Goal: Task Accomplishment & Management: Use online tool/utility

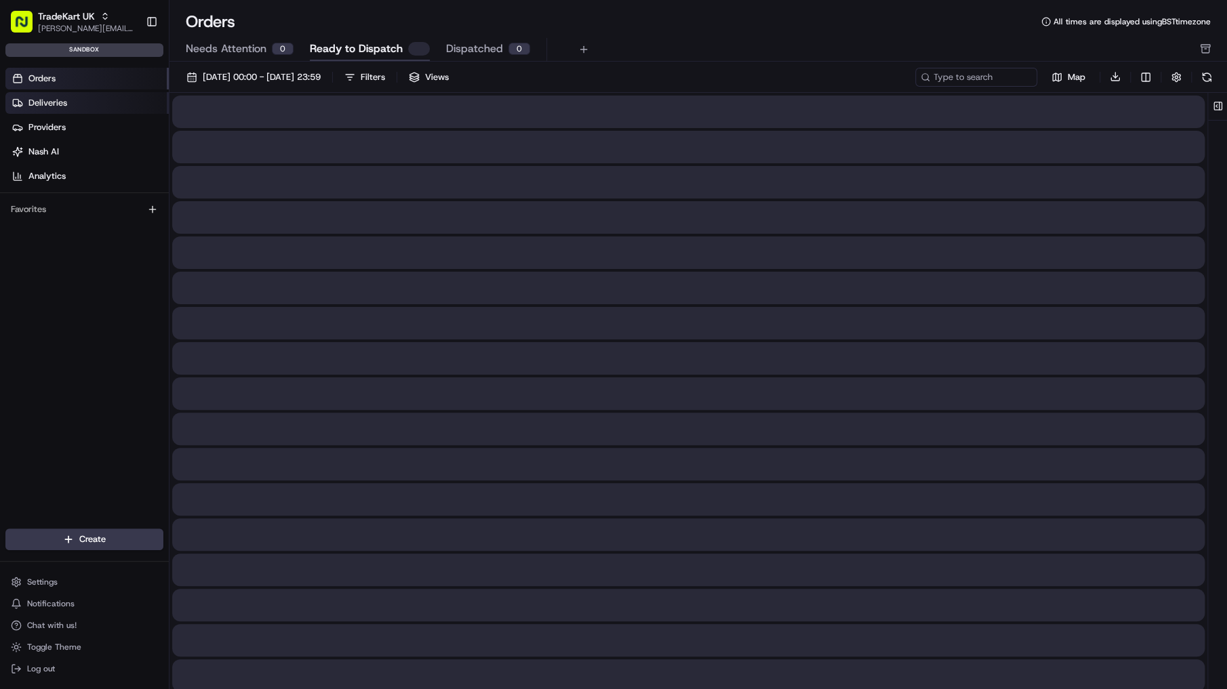
scroll to position [114, 0]
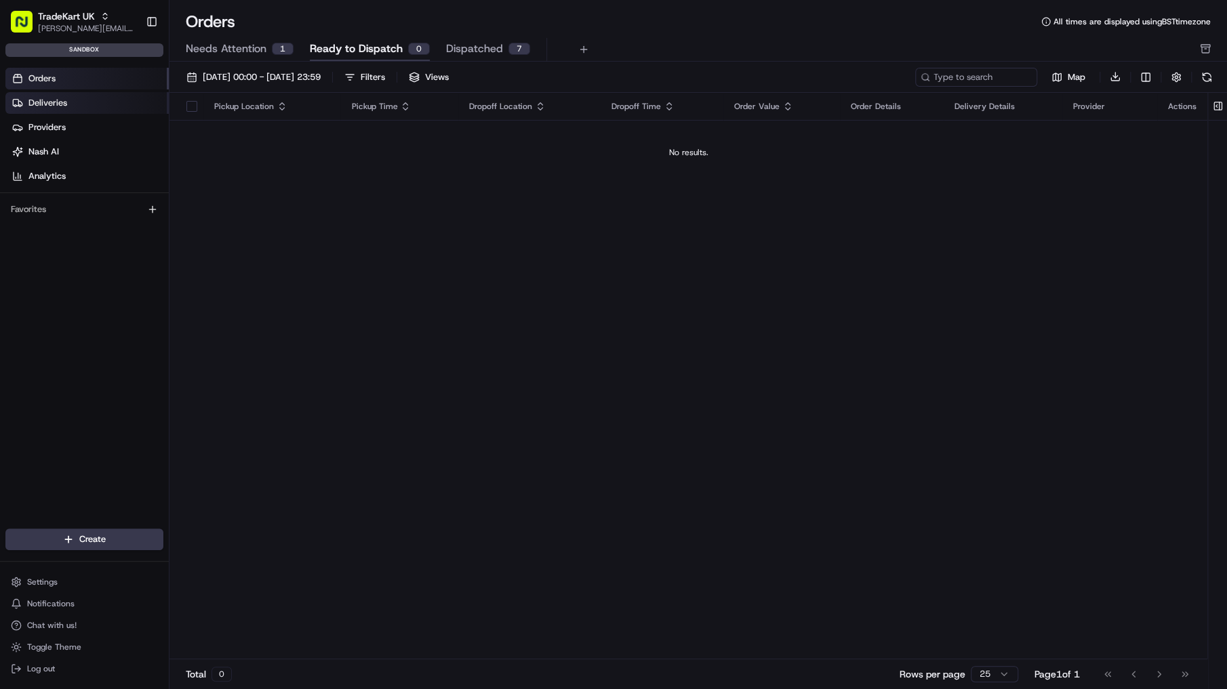
click at [52, 102] on span "Deliveries" at bounding box center [47, 103] width 39 height 12
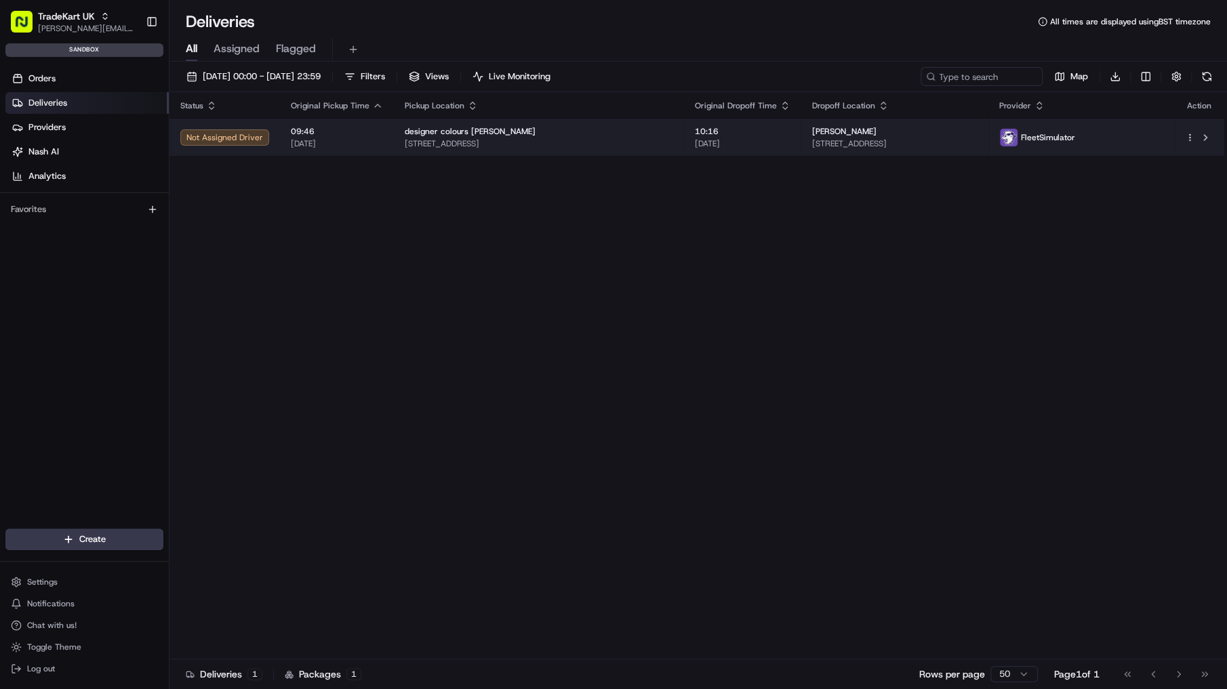
click at [283, 144] on td "09:46 18/08/2025" at bounding box center [337, 137] width 114 height 37
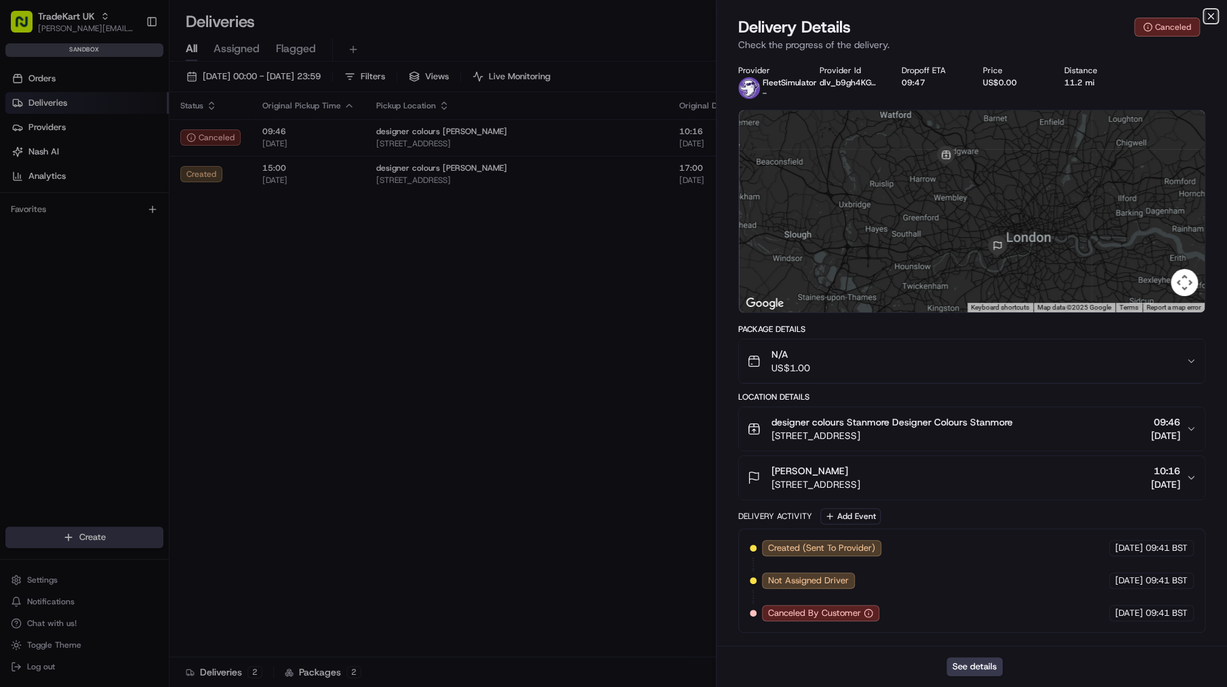
click at [1209, 15] on icon "button" at bounding box center [1210, 16] width 5 height 5
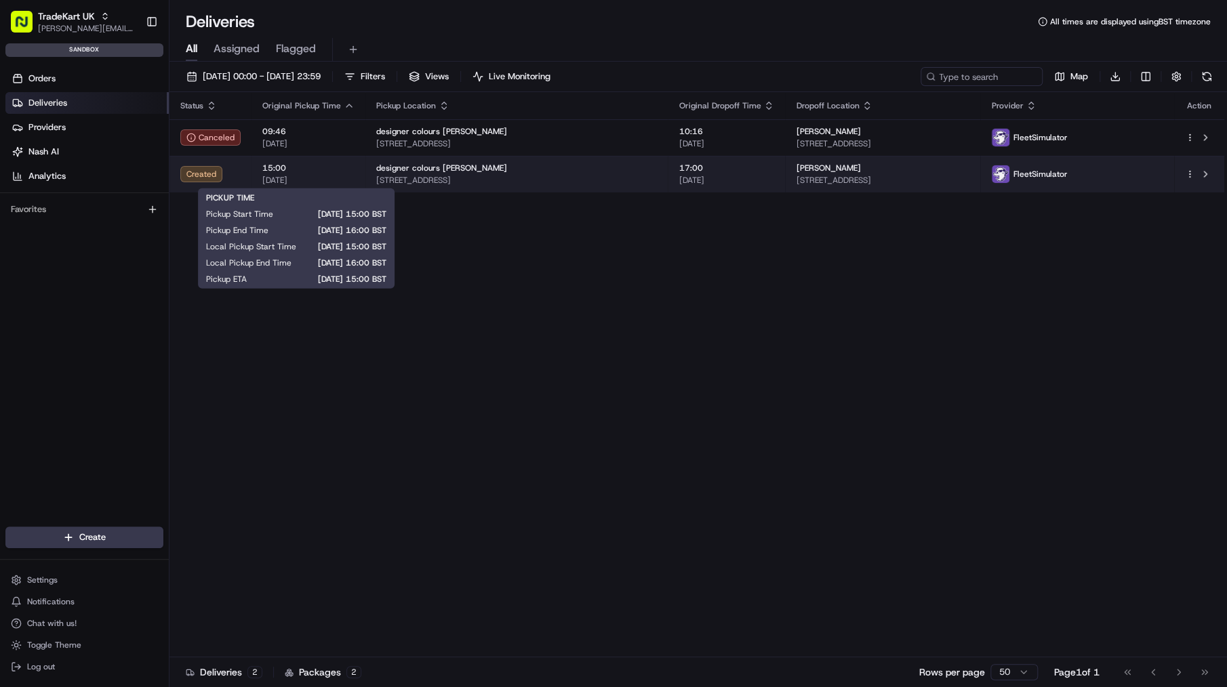
click at [349, 184] on span "18/08/2025" at bounding box center [308, 180] width 92 height 11
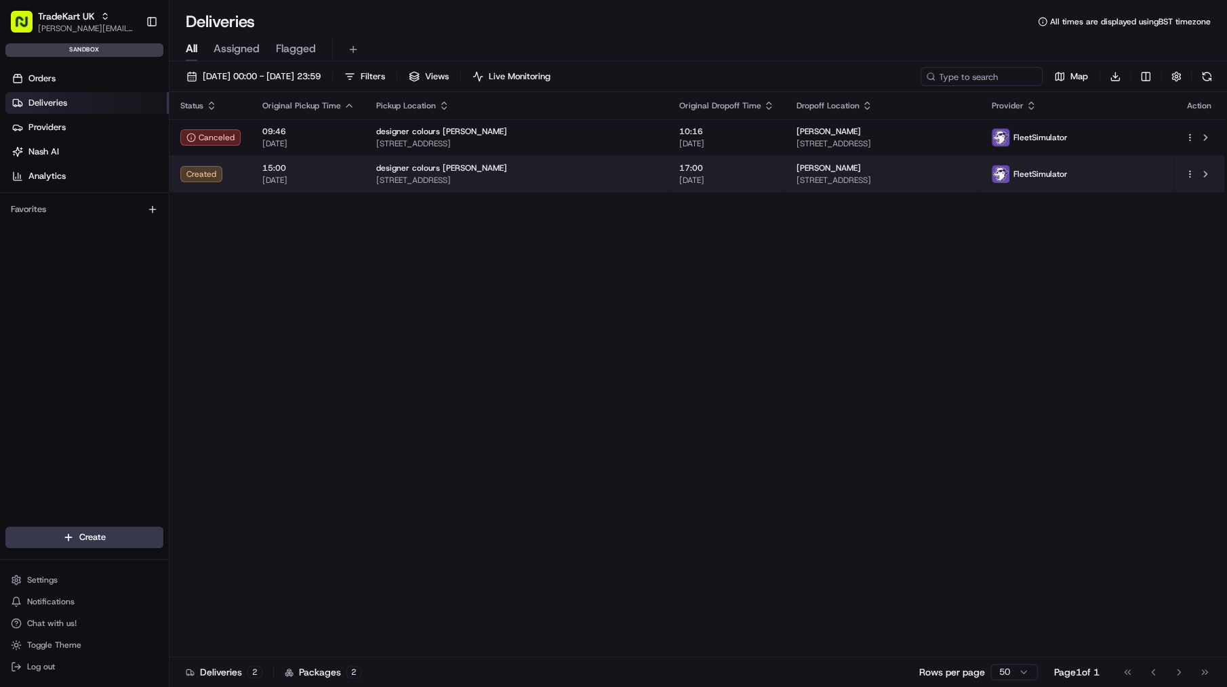
click at [266, 174] on div "15:00 18/08/2025" at bounding box center [308, 174] width 92 height 23
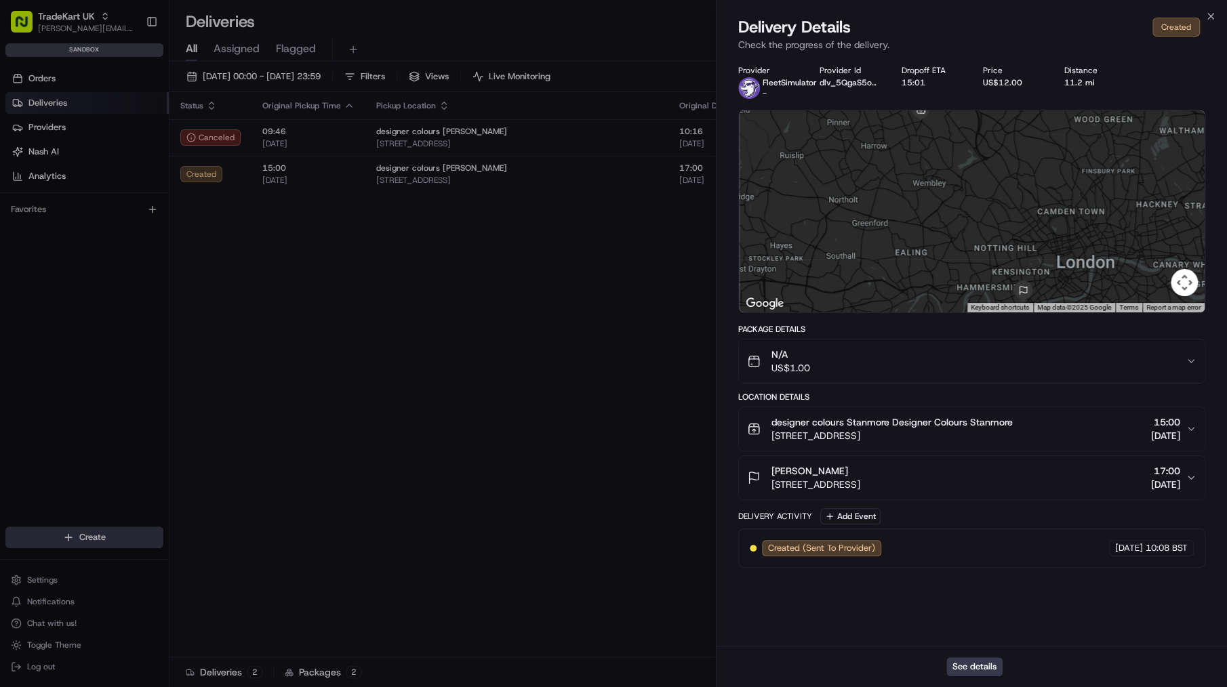
click at [865, 85] on button "dlv_5QgaS5obPCgmWbkr7GKnbL" at bounding box center [849, 82] width 60 height 11
click at [995, 667] on button "See details" at bounding box center [974, 666] width 56 height 19
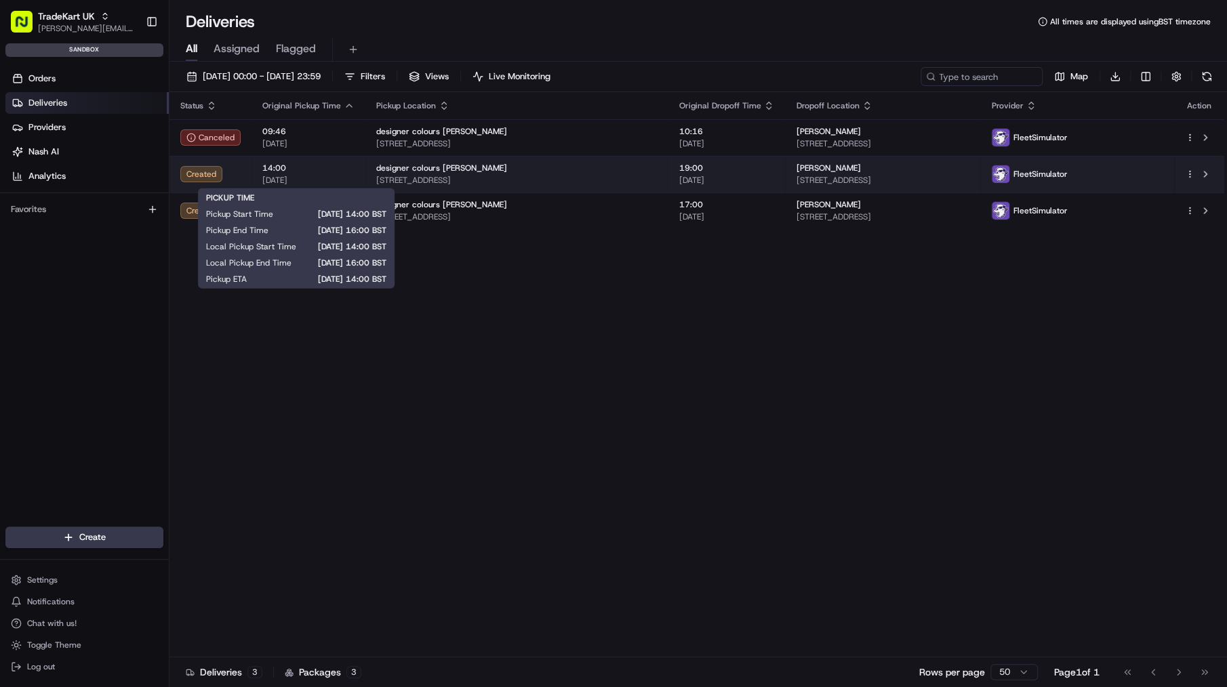
click at [323, 173] on span "14:00" at bounding box center [308, 168] width 92 height 11
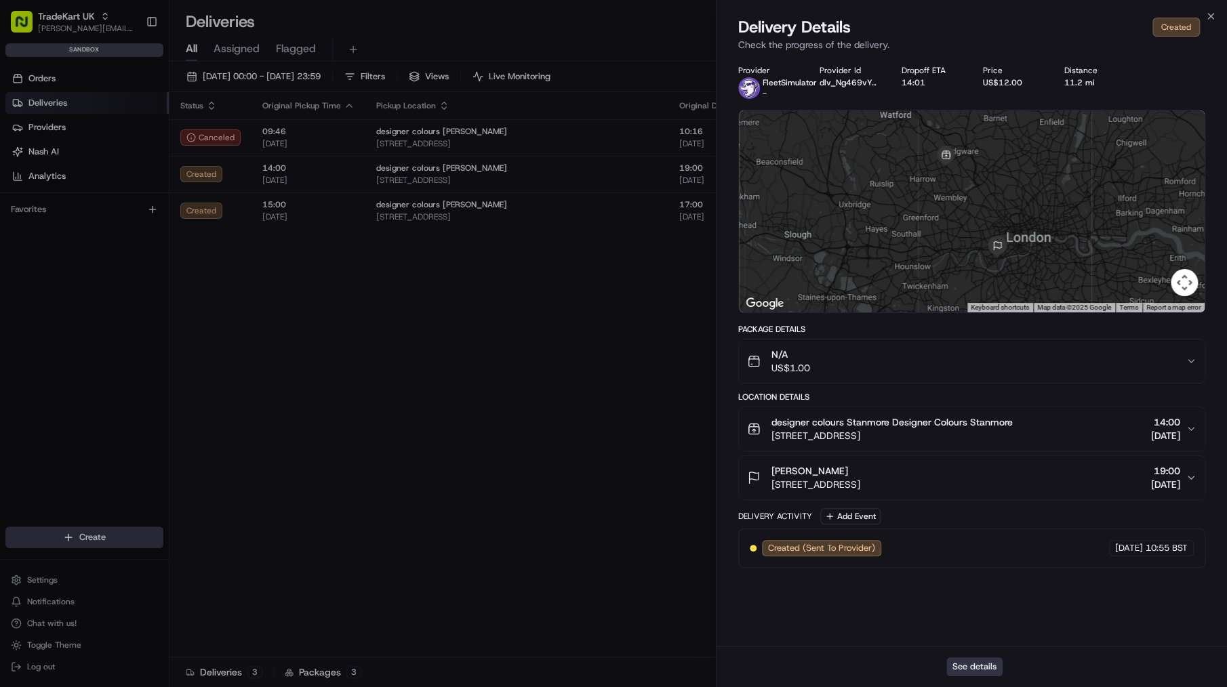
click at [981, 661] on button "See details" at bounding box center [974, 666] width 56 height 19
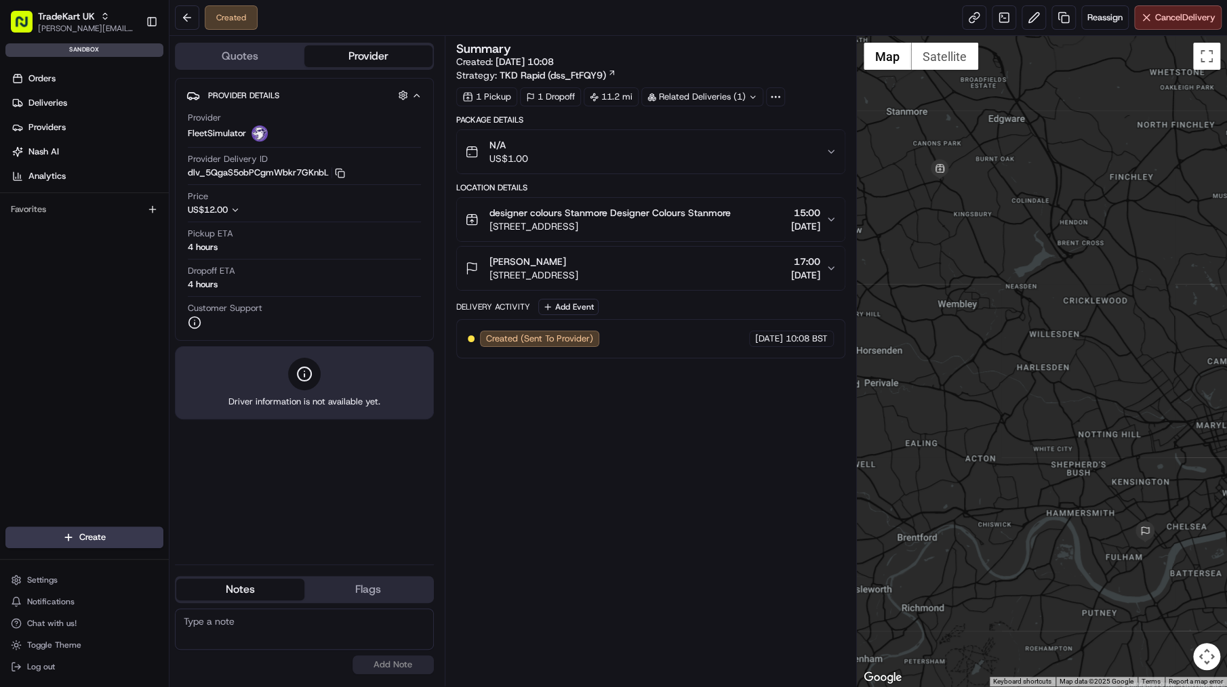
click at [590, 76] on span "TKD Rapid (dss_FtFQY9)" at bounding box center [553, 75] width 106 height 14
click at [272, 176] on button "dlv_5QgaS5obPCgmWbkr7GKnbL Copy dlv_5QgaS5obPCgmWbkr7GKnbL" at bounding box center [266, 173] width 157 height 12
click at [280, 174] on button "dlv_5QgaS5obPCgmWbkr7GKnbL Copy dlv_5QgaS5obPCgmWbkr7GKnbL" at bounding box center [266, 173] width 157 height 12
click at [773, 94] on icon at bounding box center [775, 97] width 12 height 12
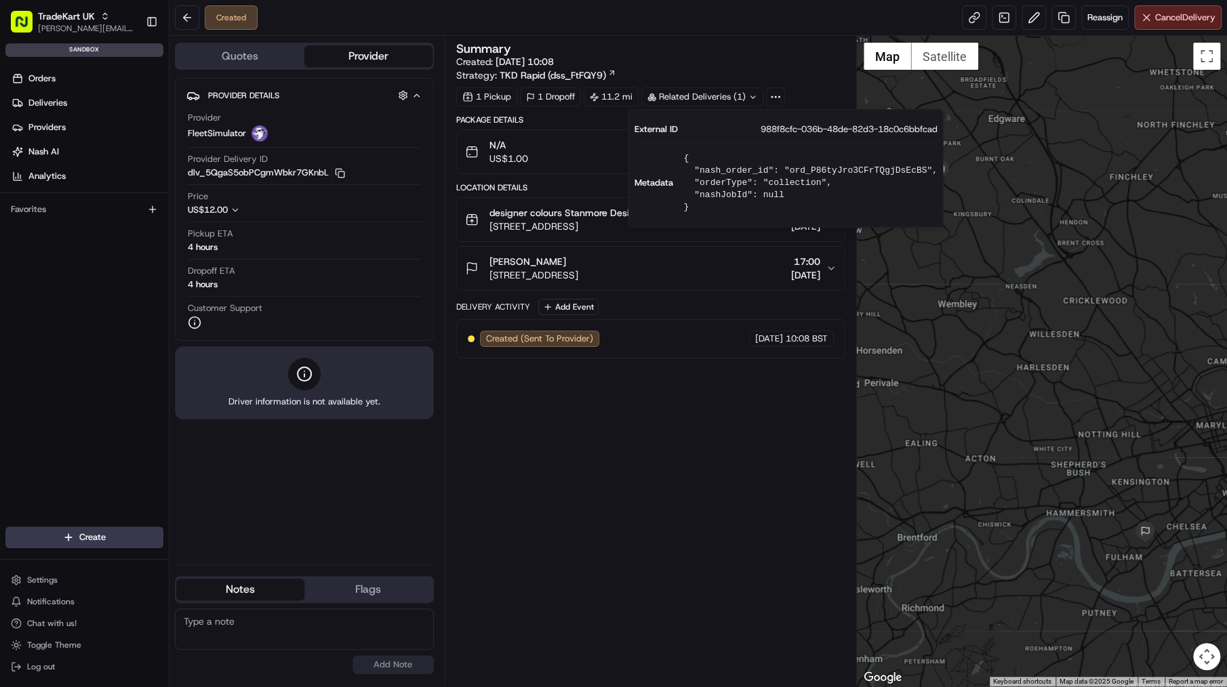
click at [664, 434] on div "Summary Created: 18/08/2025 10:08 Strategy: TKD Rapid (dss_FtFQY9) 1 Pickup 1 D…" at bounding box center [650, 361] width 389 height 637
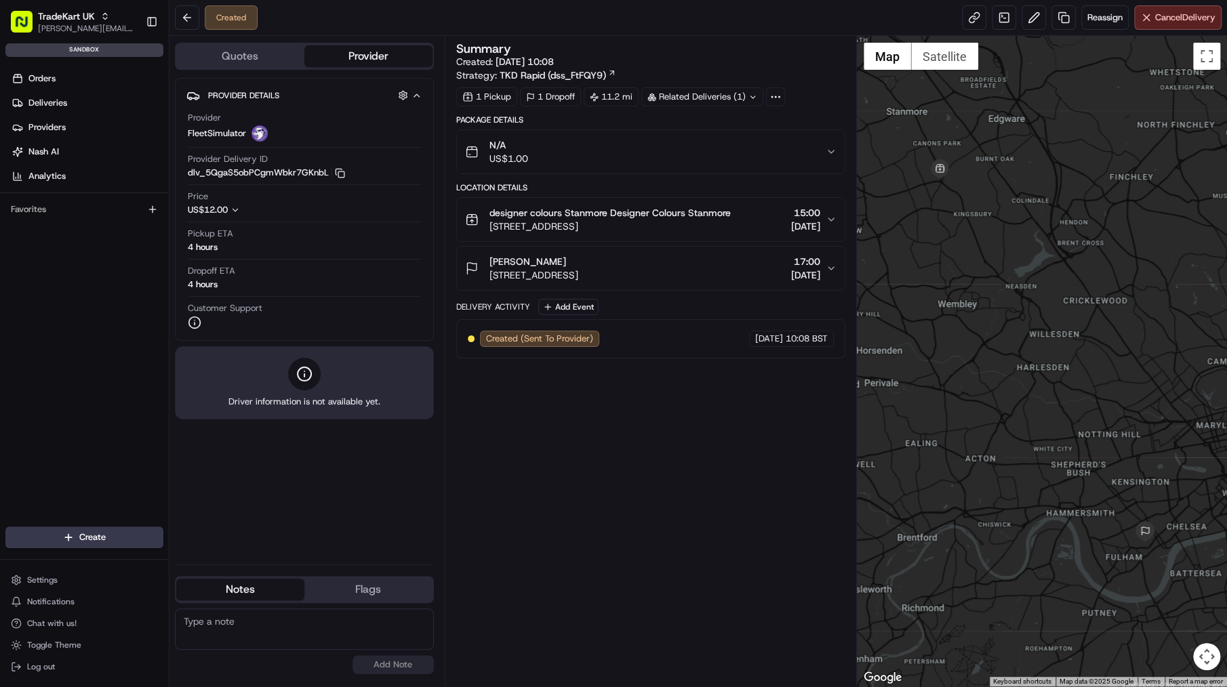
click at [632, 148] on div "N/A US$1.00" at bounding box center [645, 151] width 361 height 27
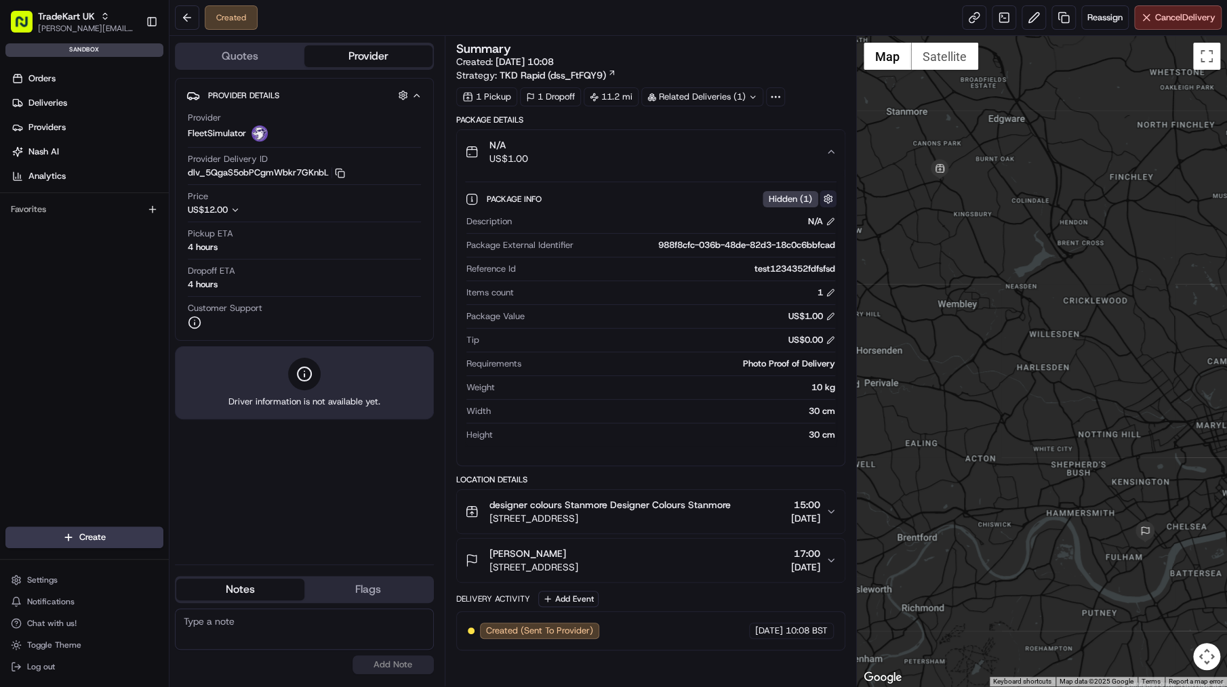
click at [827, 198] on button "button" at bounding box center [827, 198] width 17 height 17
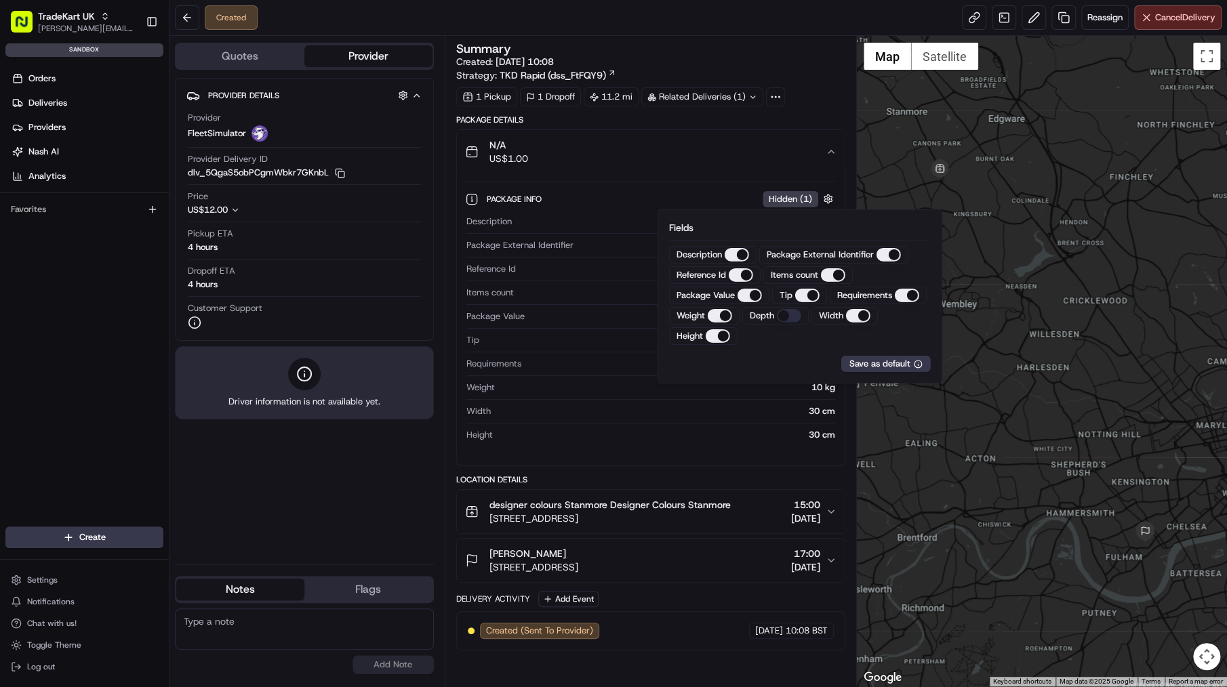
click at [780, 312] on button "Depth" at bounding box center [789, 316] width 24 height 14
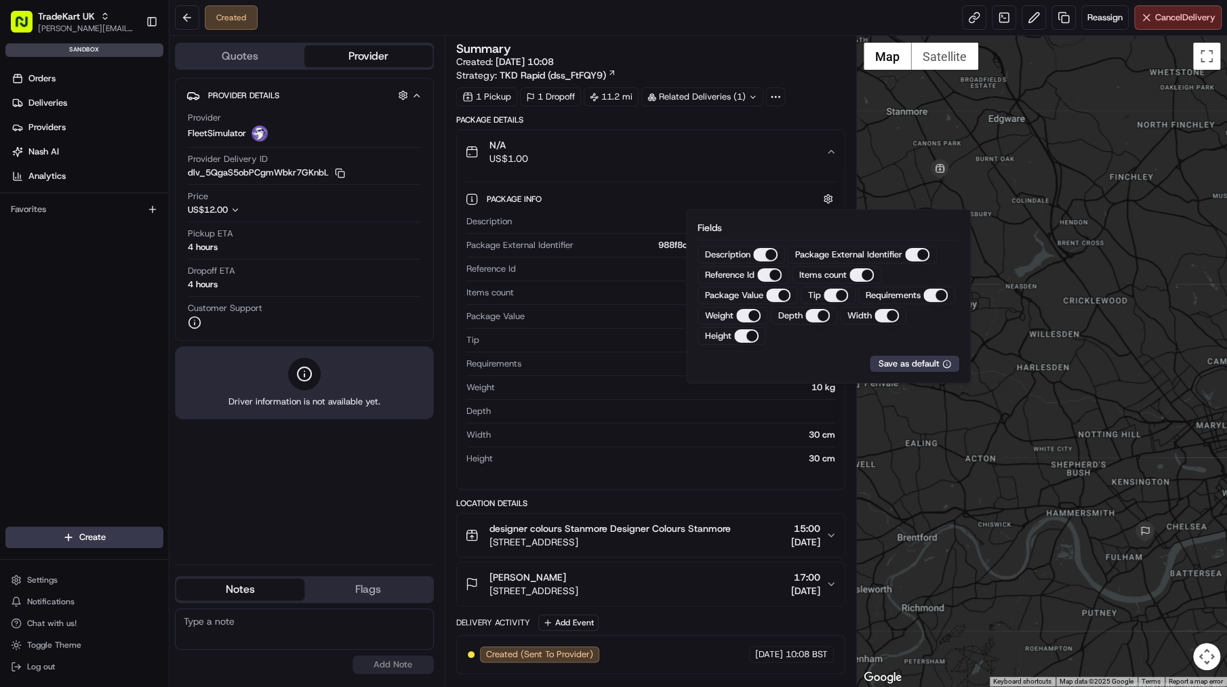
click at [761, 28] on div "Created Reassign Cancel Delivery" at bounding box center [697, 18] width 1057 height 36
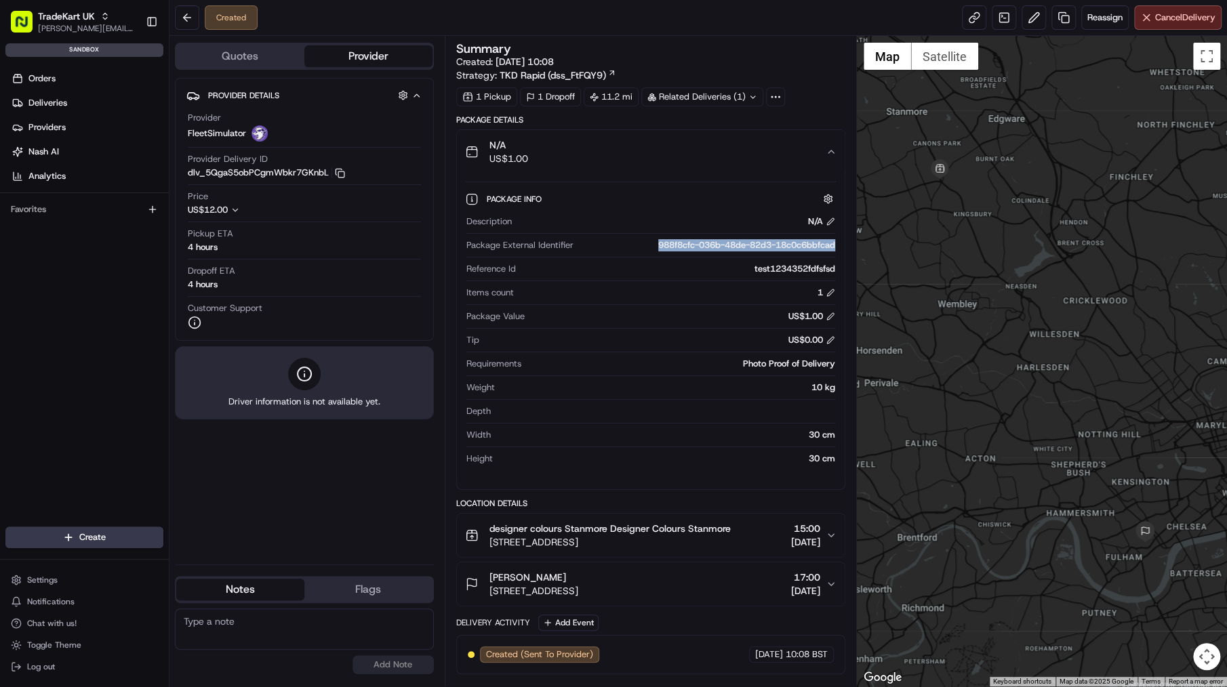
drag, startPoint x: 651, startPoint y: 241, endPoint x: 840, endPoint y: 240, distance: 189.8
click at [840, 240] on div "Package Info Description N/A Package External Identifier 988f8cfc-036b-48de-82d…" at bounding box center [651, 326] width 388 height 305
copy div "988f8cfc-036b-48de-82d3-18c0c6bbfcad"
click at [686, 51] on div "Summary" at bounding box center [650, 49] width 389 height 12
click at [548, 201] on div "Package Info" at bounding box center [662, 198] width 350 height 17
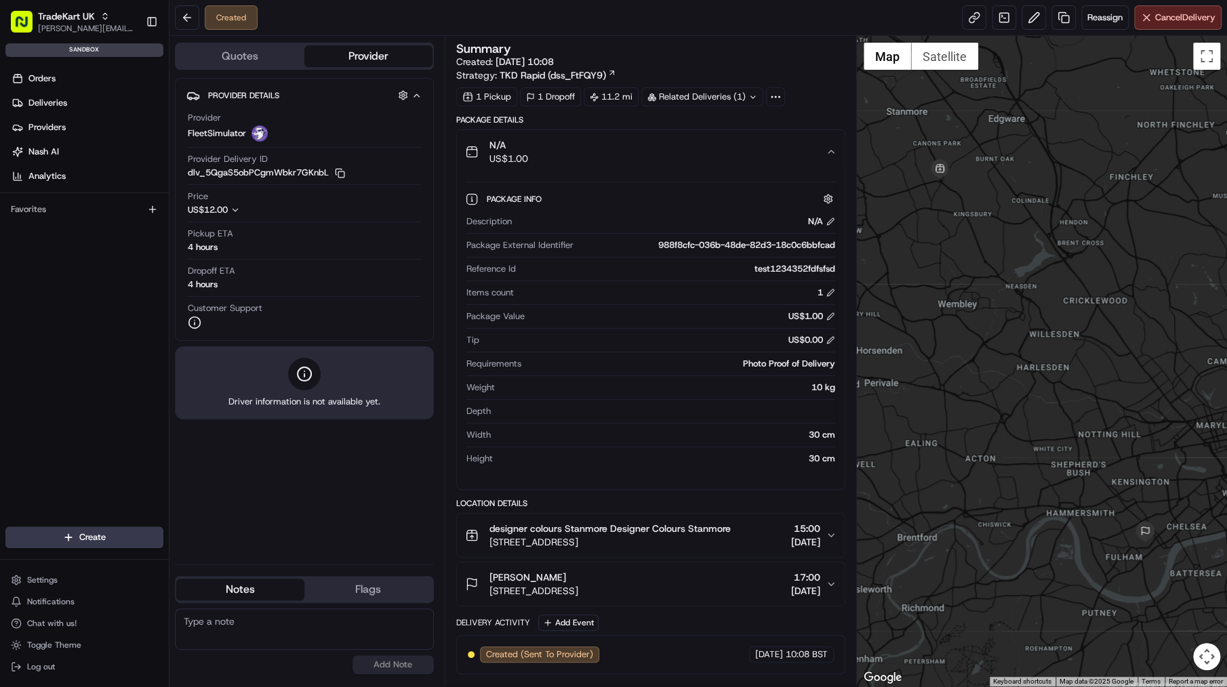
click at [691, 159] on div "N/A US$1.00" at bounding box center [645, 151] width 361 height 27
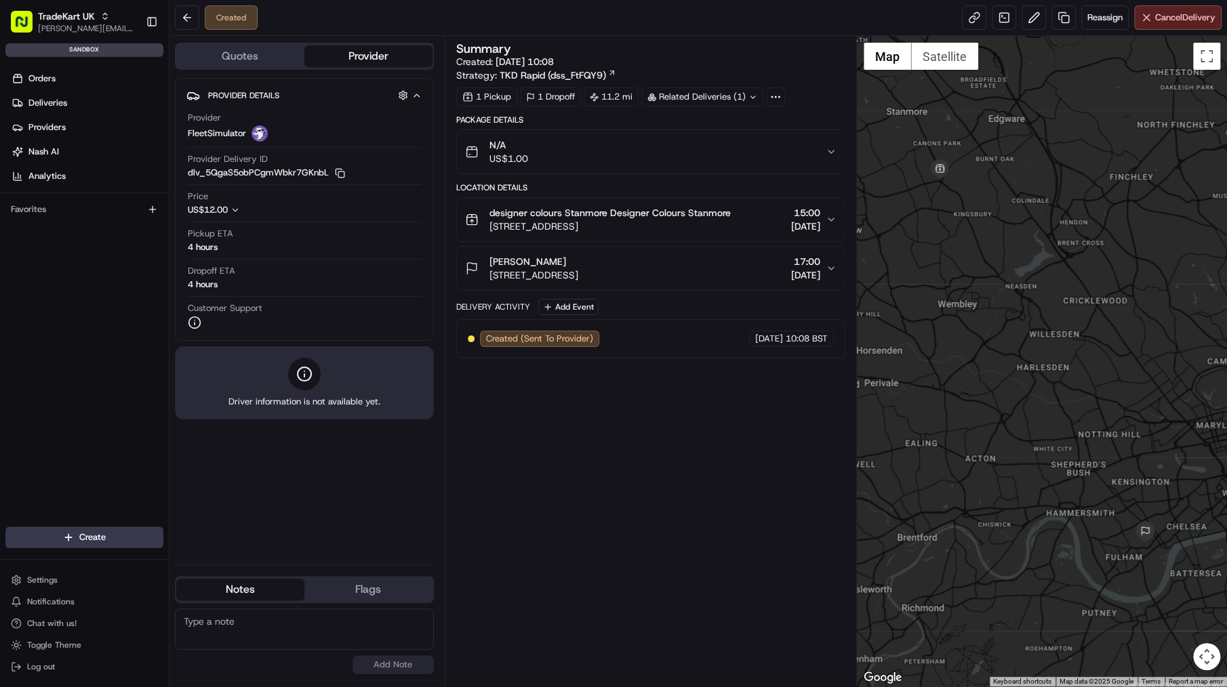
click at [688, 221] on span "[STREET_ADDRESS]" at bounding box center [609, 227] width 241 height 14
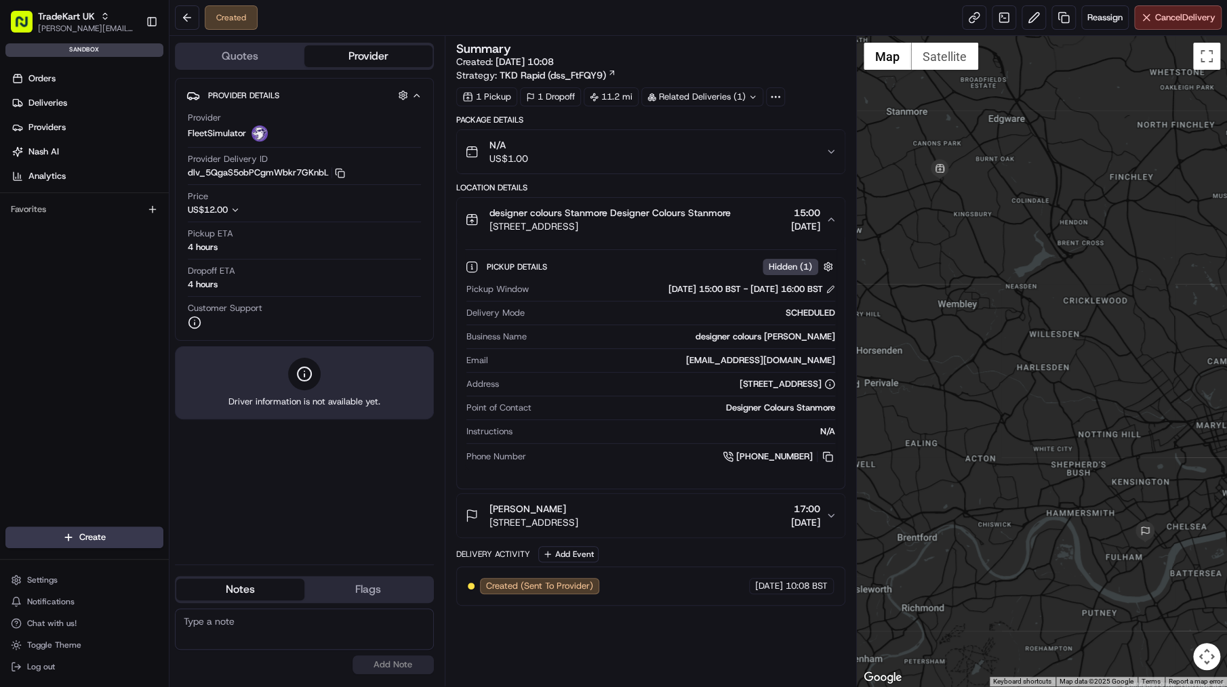
click at [578, 510] on div "[PERSON_NAME]" at bounding box center [533, 509] width 89 height 14
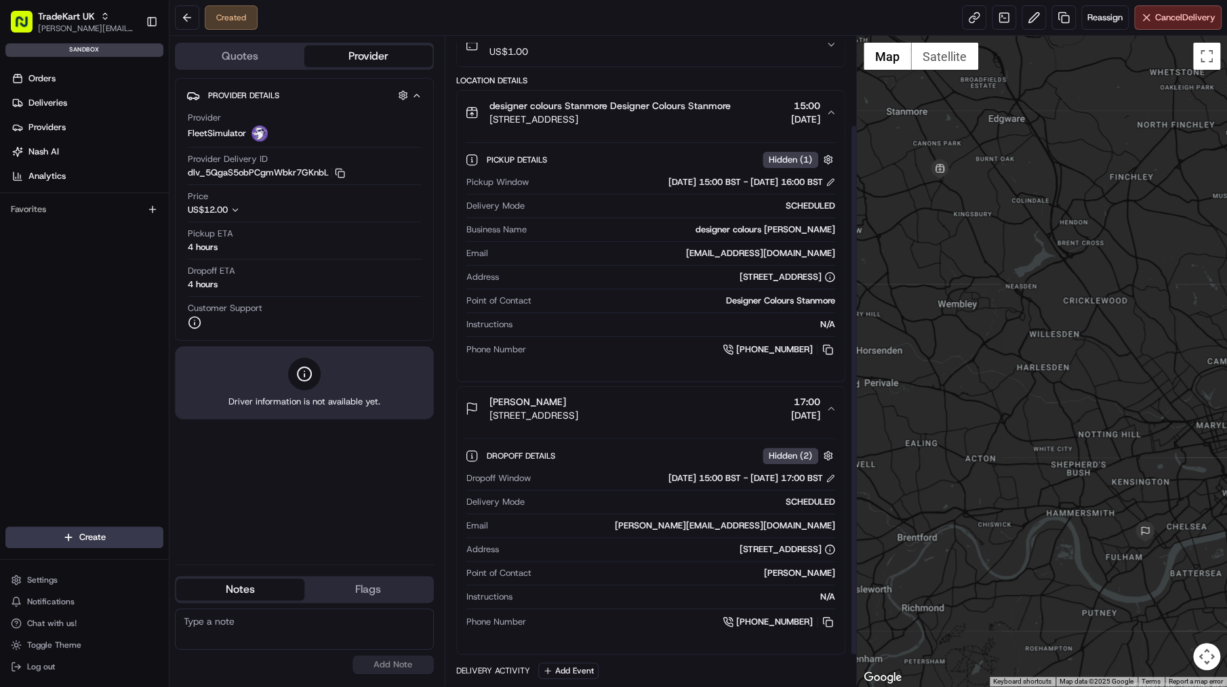
scroll to position [108, 0]
click at [578, 408] on span "[STREET_ADDRESS]" at bounding box center [533, 414] width 89 height 14
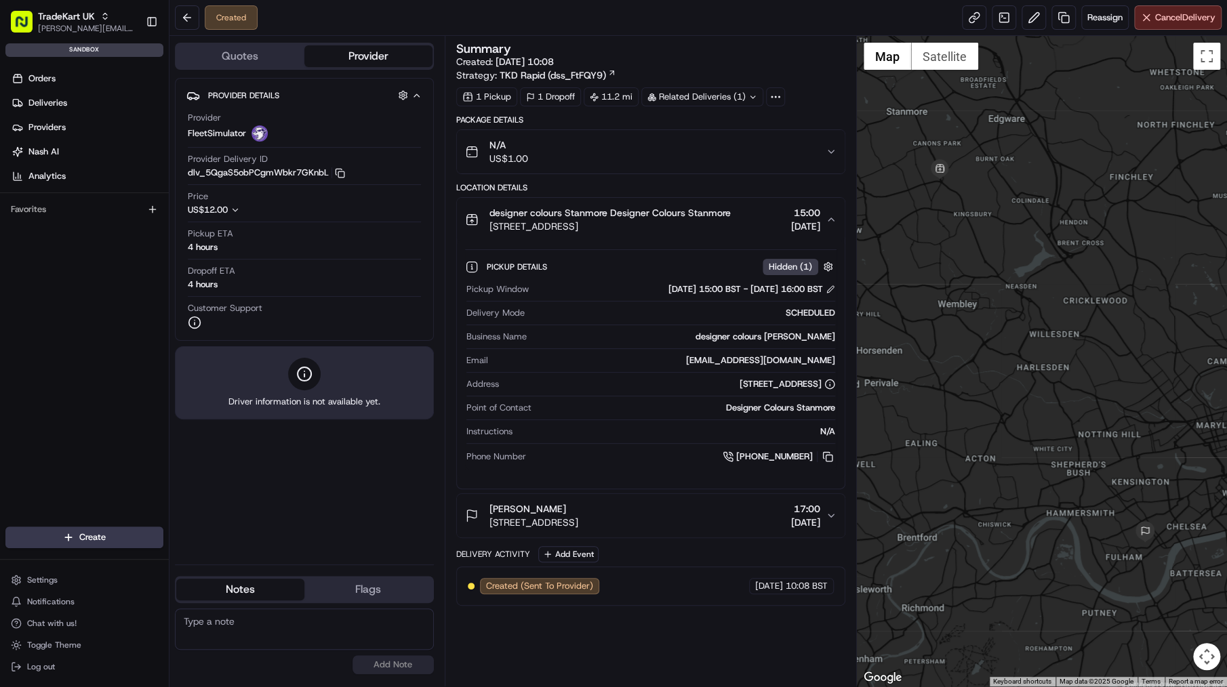
click at [603, 270] on div "Pickup Details Hidden ( 1 )" at bounding box center [662, 266] width 350 height 17
click at [619, 258] on div "Pickup Details Hidden ( 1 )" at bounding box center [662, 266] width 350 height 17
click at [553, 263] on div "Pickup Details Hidden ( 1 )" at bounding box center [662, 266] width 350 height 17
click at [823, 262] on button "button" at bounding box center [827, 266] width 17 height 17
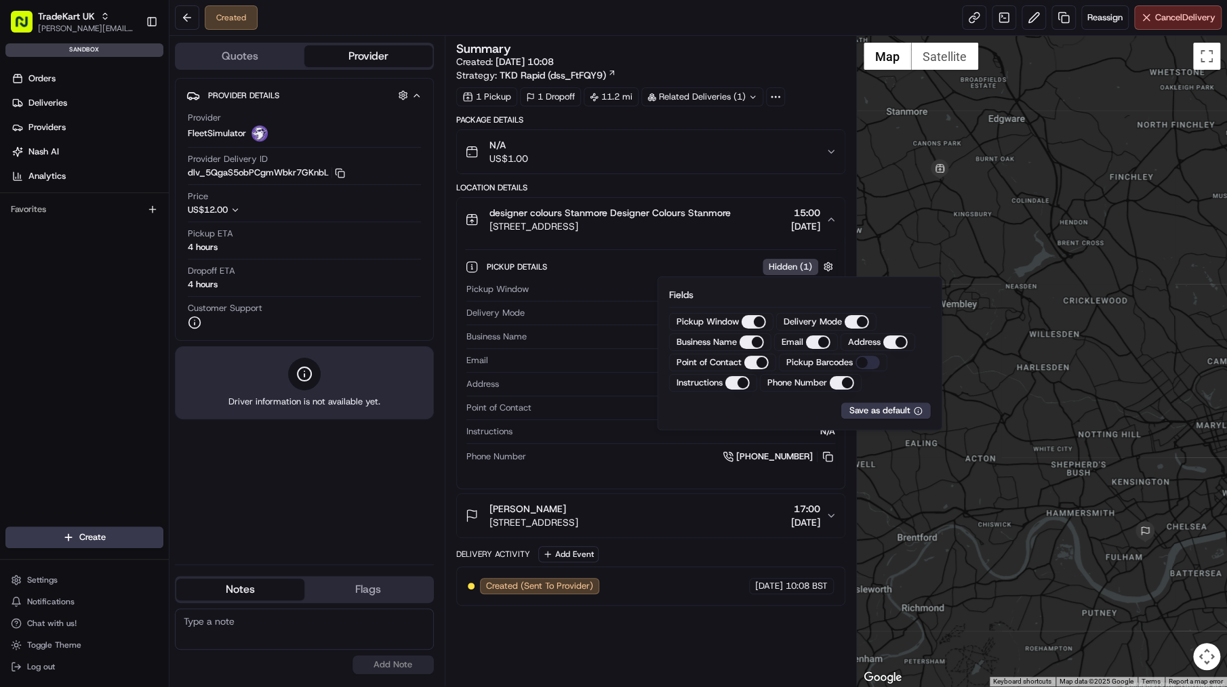
click at [865, 364] on Barcodes "Pickup Barcodes" at bounding box center [867, 363] width 24 height 14
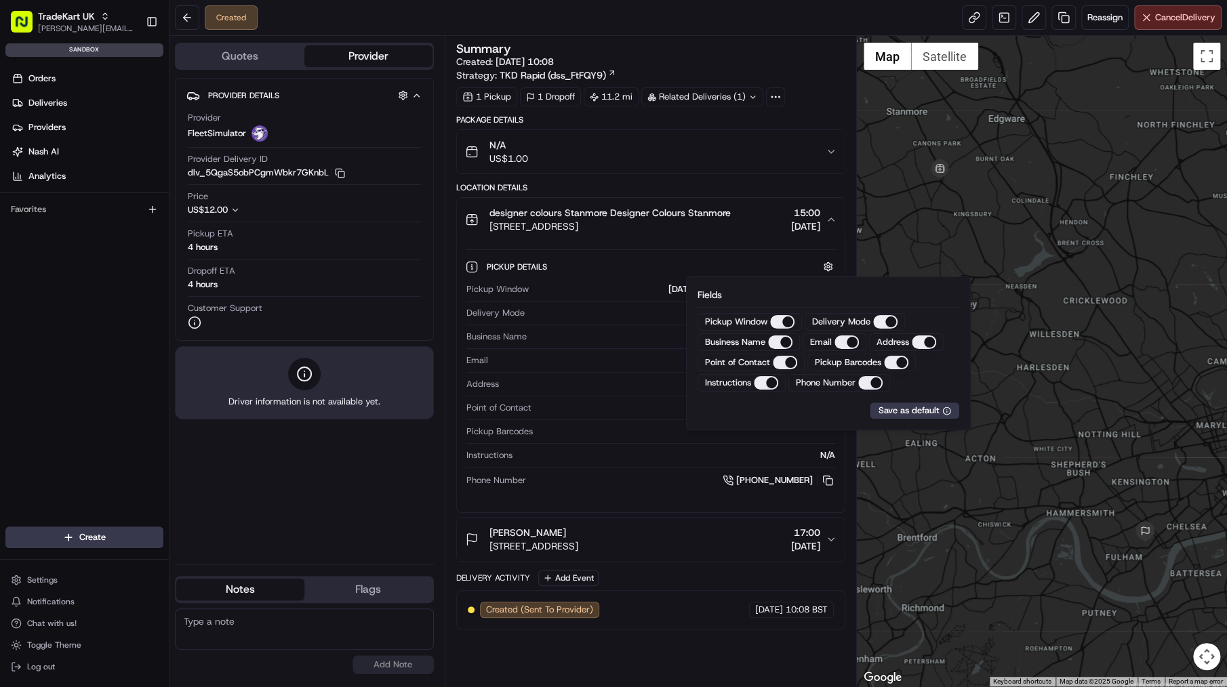
click at [738, 234] on button "designer colours Stanmore Designer Colours Stanmore 389-391 Honeypot Lane, Stan…" at bounding box center [651, 219] width 388 height 43
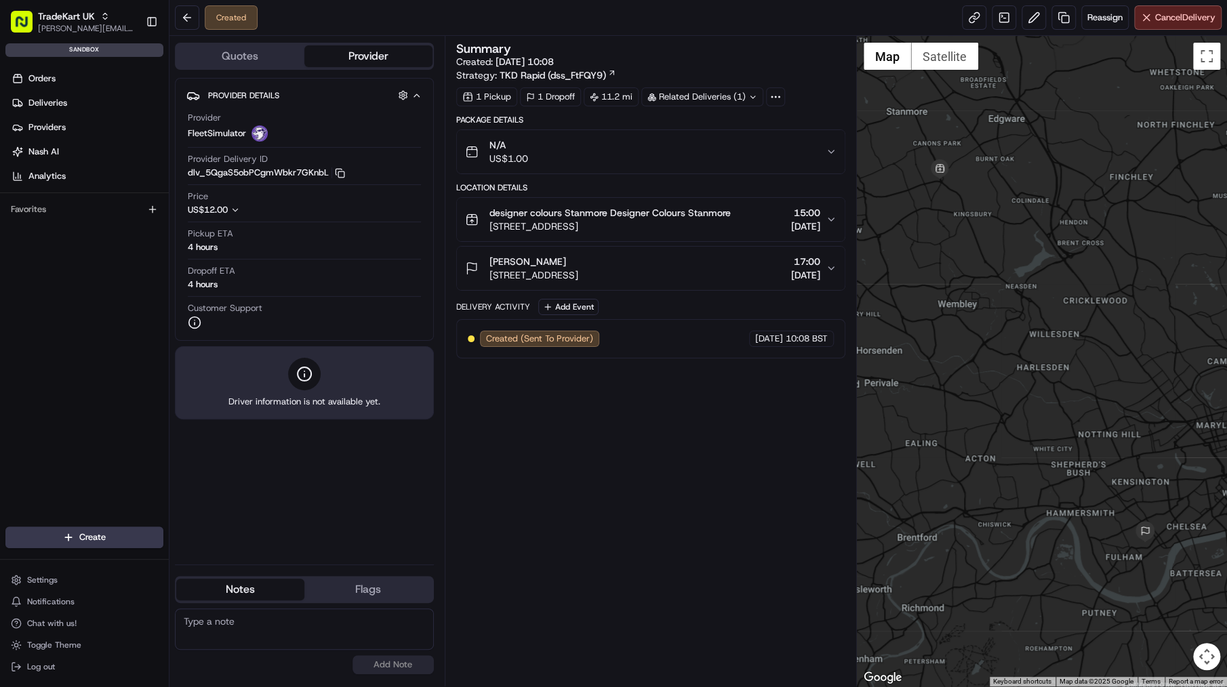
click at [760, 255] on div "Joao Alpuim Fulham Road, Stamford Bridge, London, SW6 1HS, GB 17:00 18/08/2025" at bounding box center [645, 268] width 361 height 27
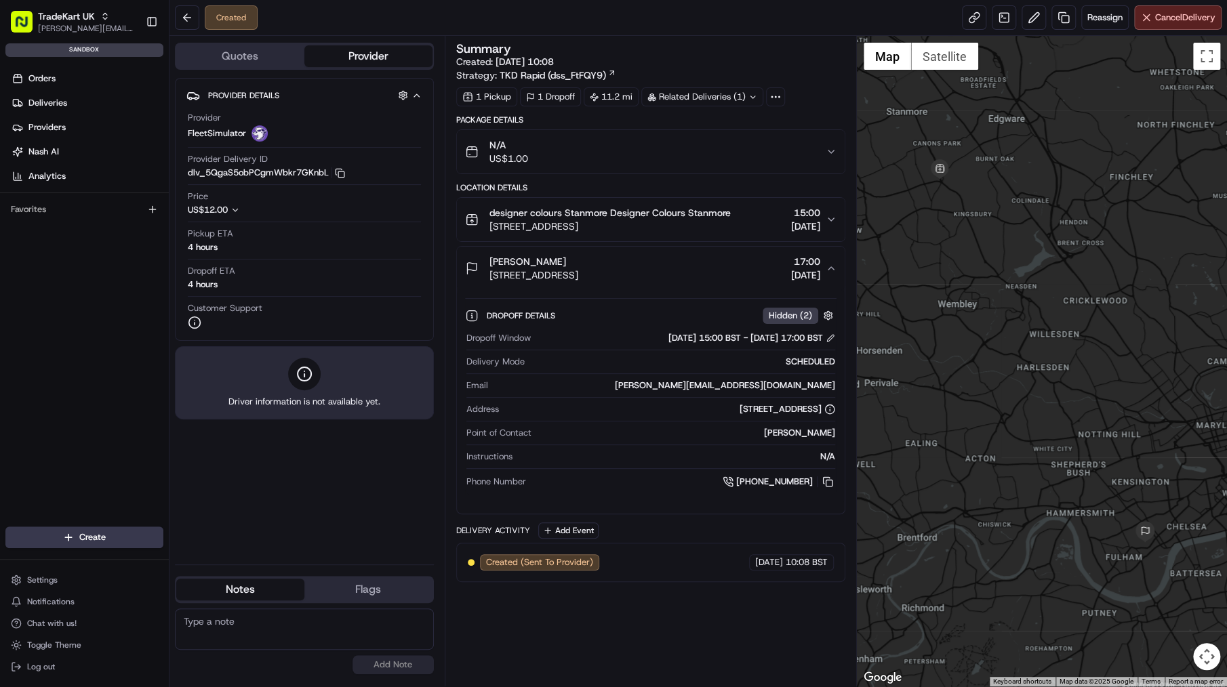
click at [758, 219] on div "designer colours Stanmore Designer Colours Stanmore 389-391 Honeypot Lane, Stan…" at bounding box center [645, 219] width 361 height 27
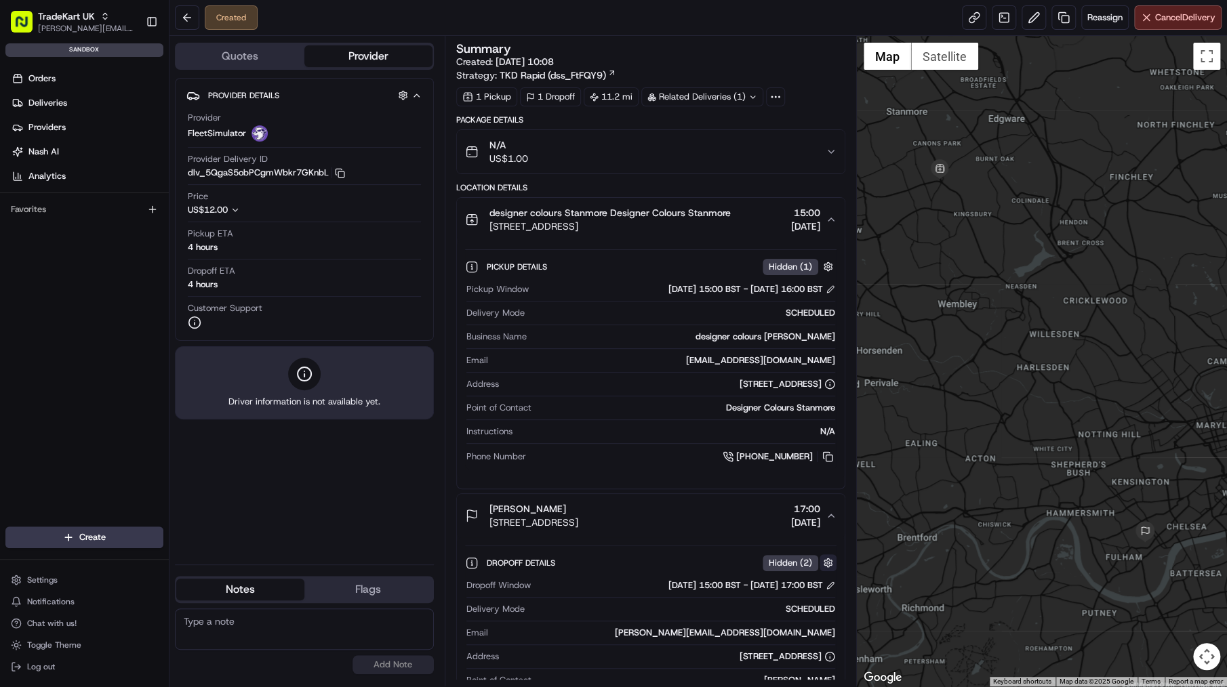
click at [830, 558] on button "button" at bounding box center [827, 562] width 17 height 17
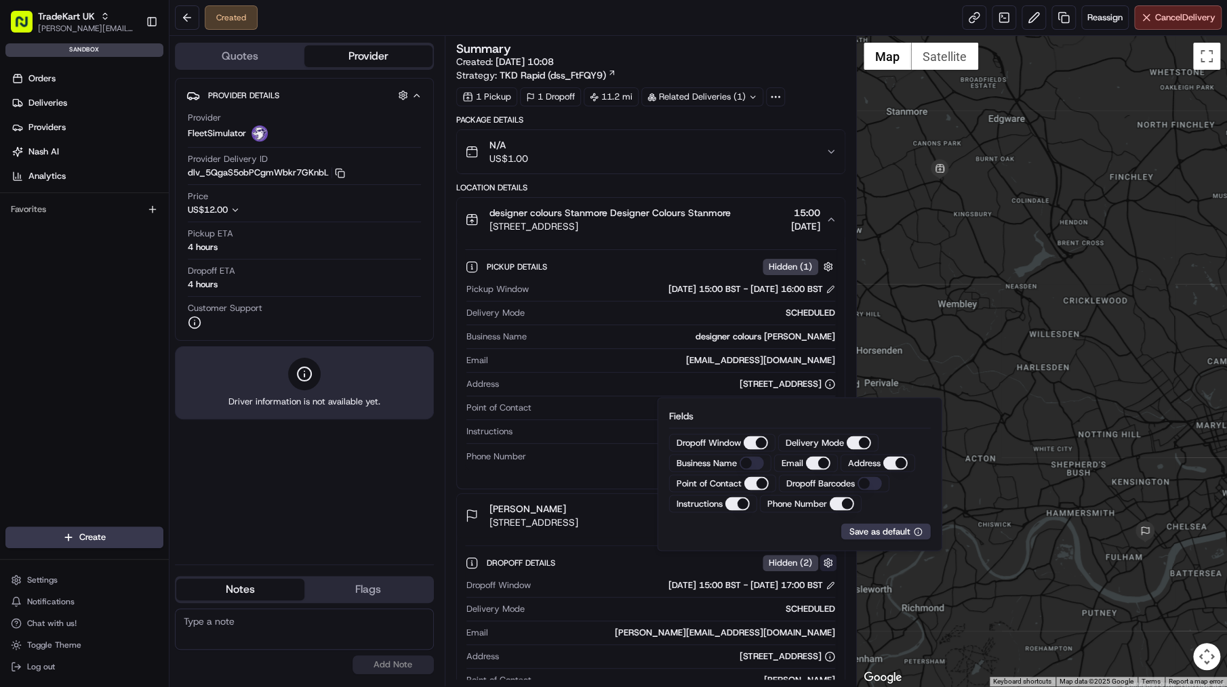
click at [830, 561] on button "button" at bounding box center [827, 562] width 17 height 17
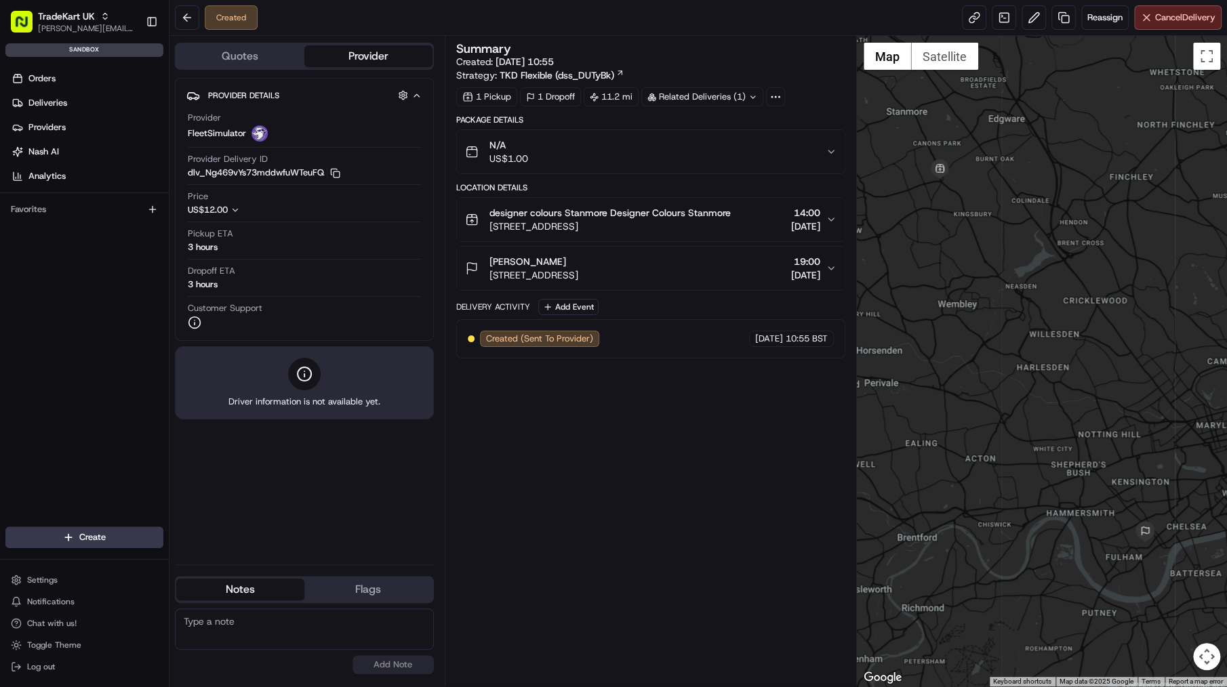
click at [418, 96] on icon "button" at bounding box center [416, 95] width 10 height 11
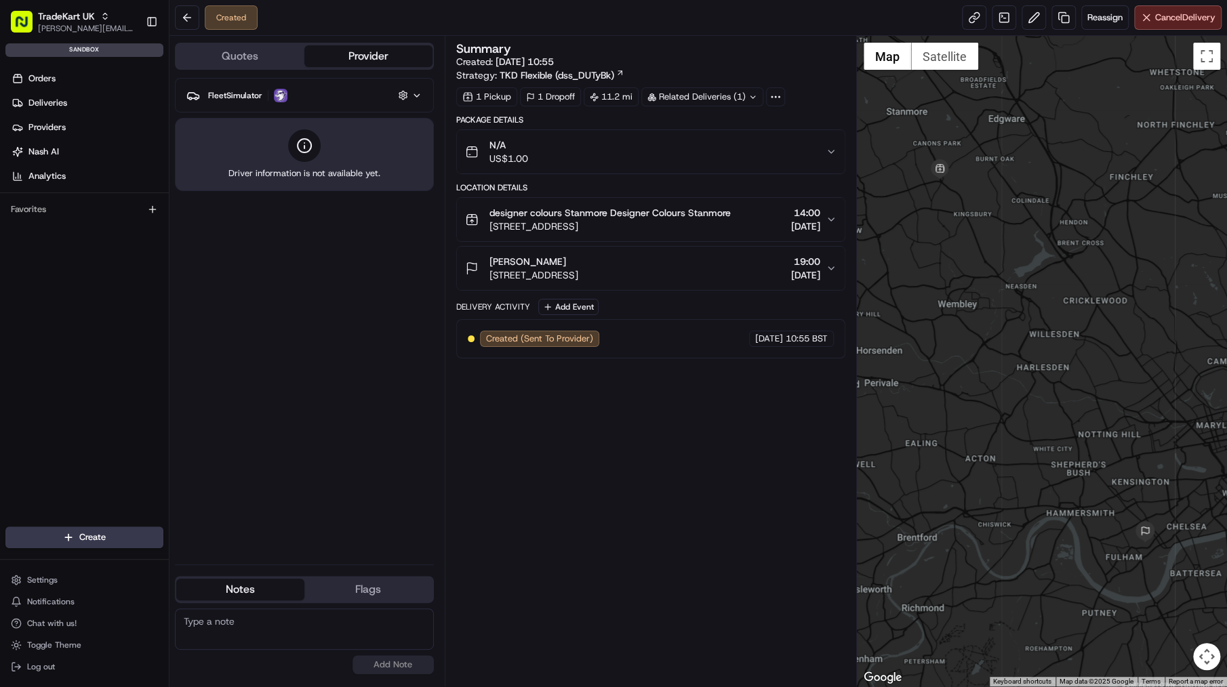
click at [417, 94] on icon "button" at bounding box center [416, 95] width 10 height 11
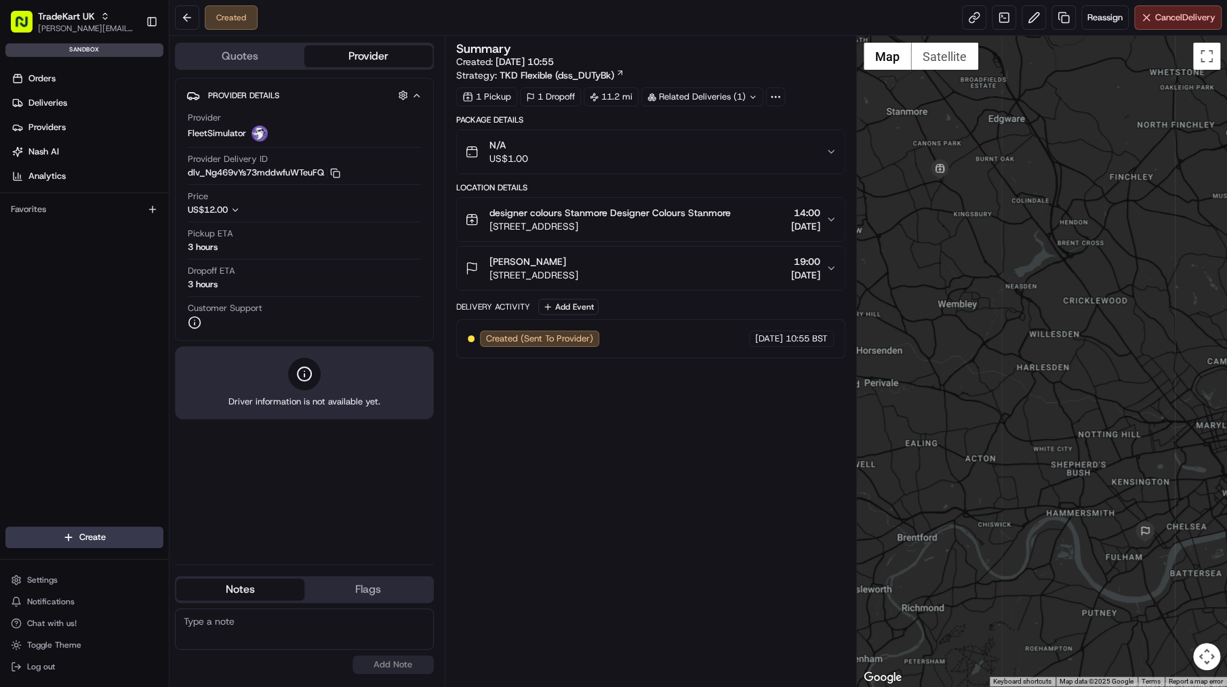
click at [277, 60] on button "Quotes" at bounding box center [240, 56] width 128 height 22
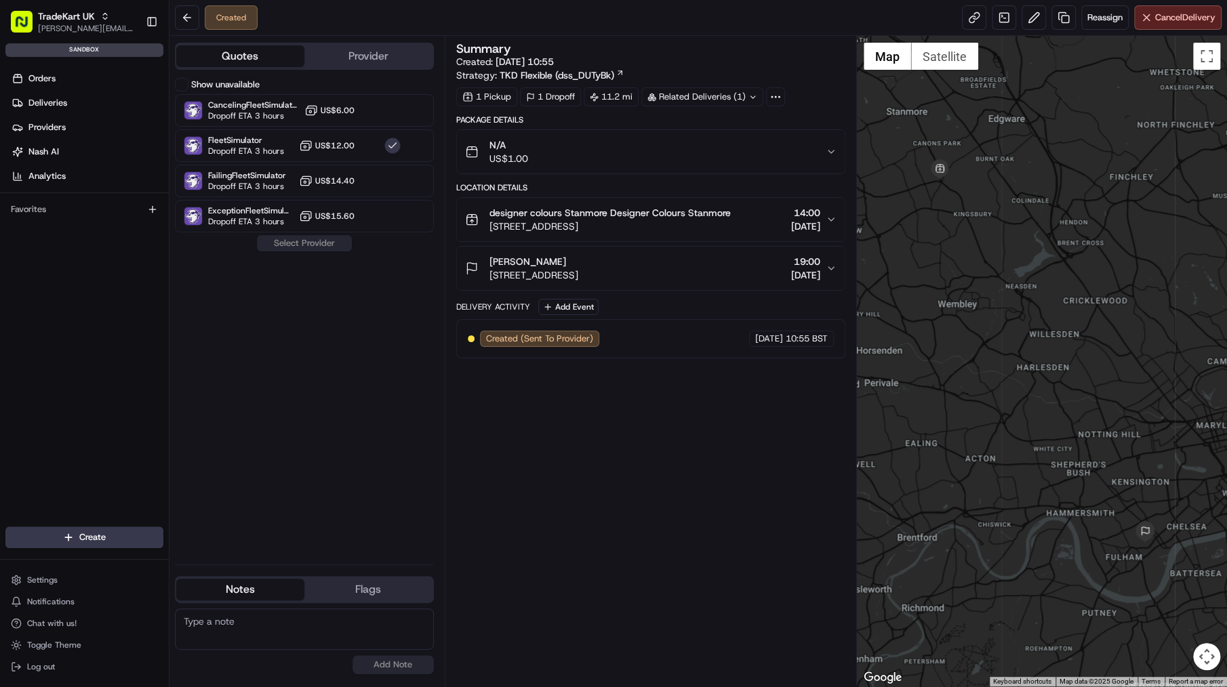
click at [333, 60] on button "Provider" at bounding box center [368, 56] width 128 height 22
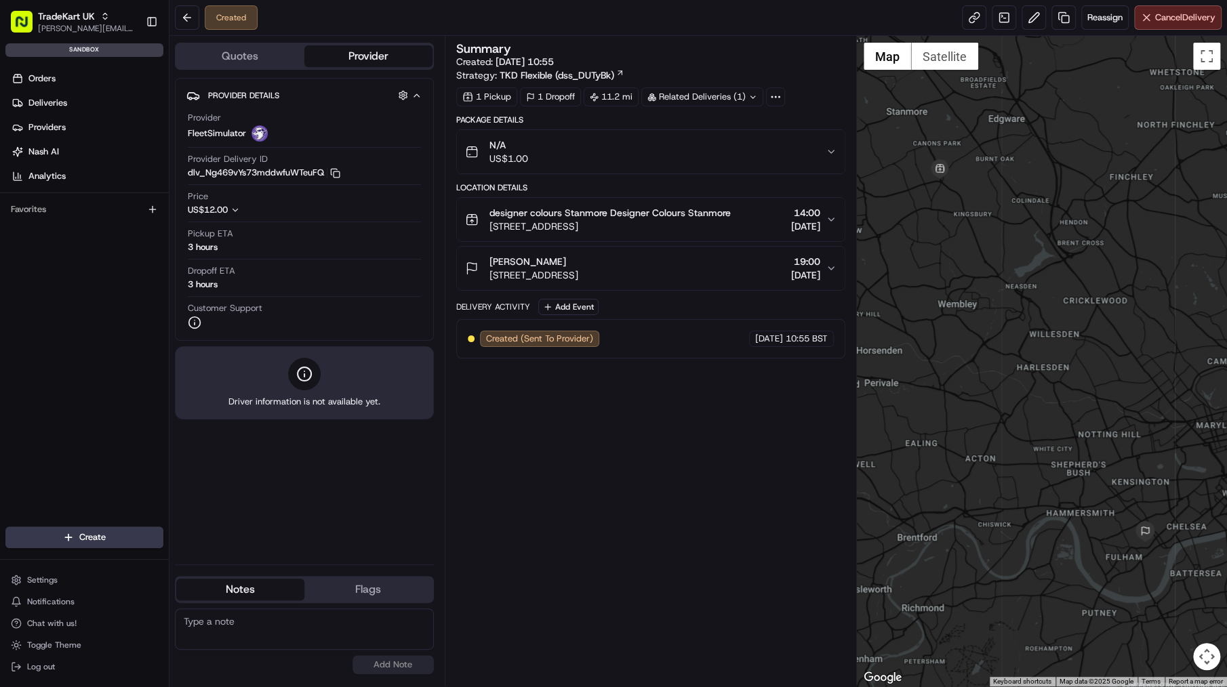
click at [678, 149] on div "N/A US$1.00" at bounding box center [645, 151] width 361 height 27
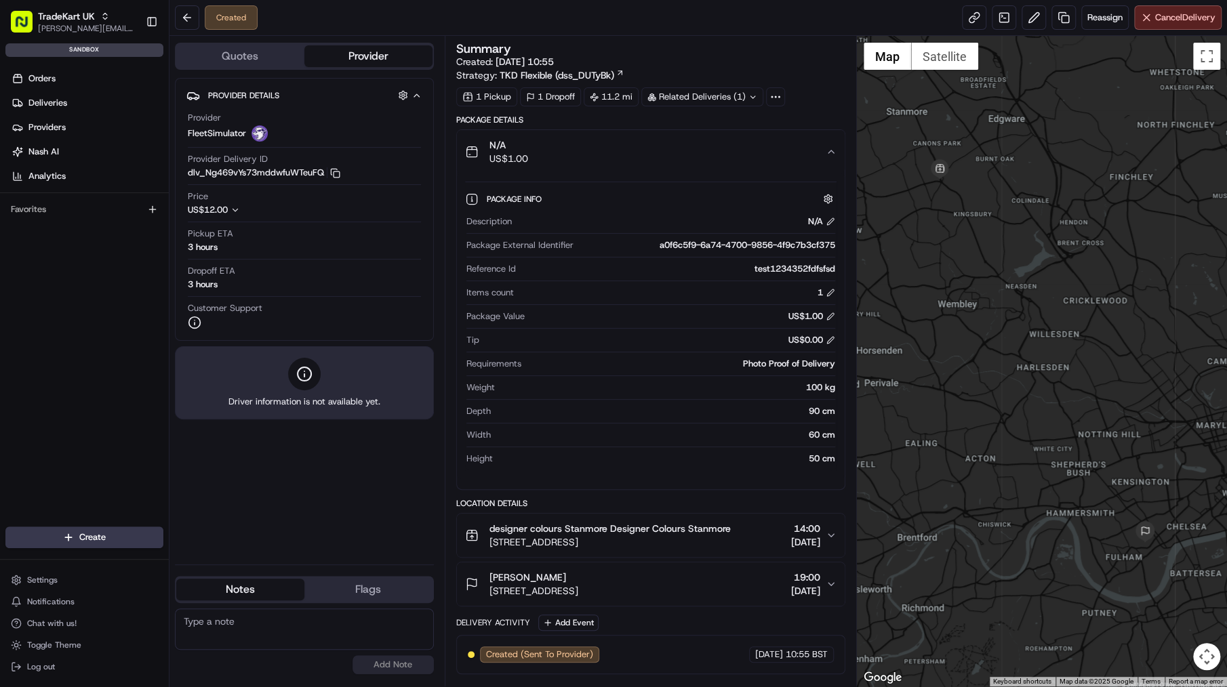
click at [700, 29] on div "Created Reassign Cancel Delivery" at bounding box center [697, 18] width 1057 height 36
click at [737, 47] on div "Summary" at bounding box center [650, 49] width 389 height 12
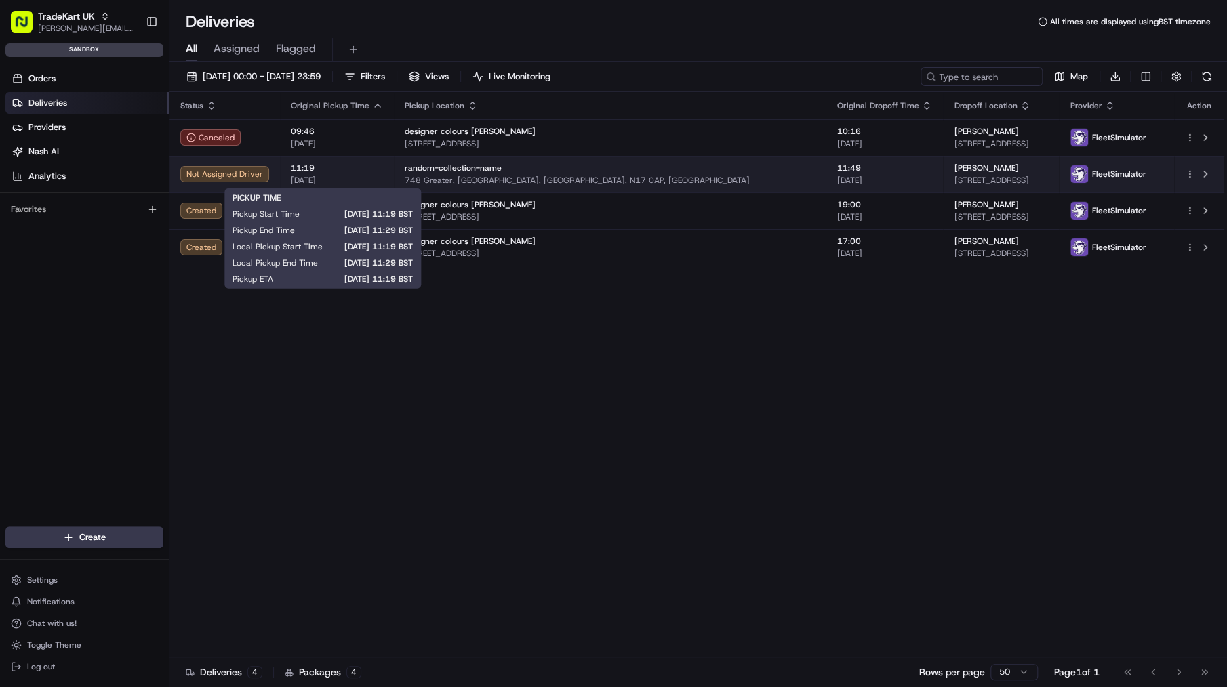
click at [333, 177] on span "[DATE]" at bounding box center [337, 180] width 92 height 11
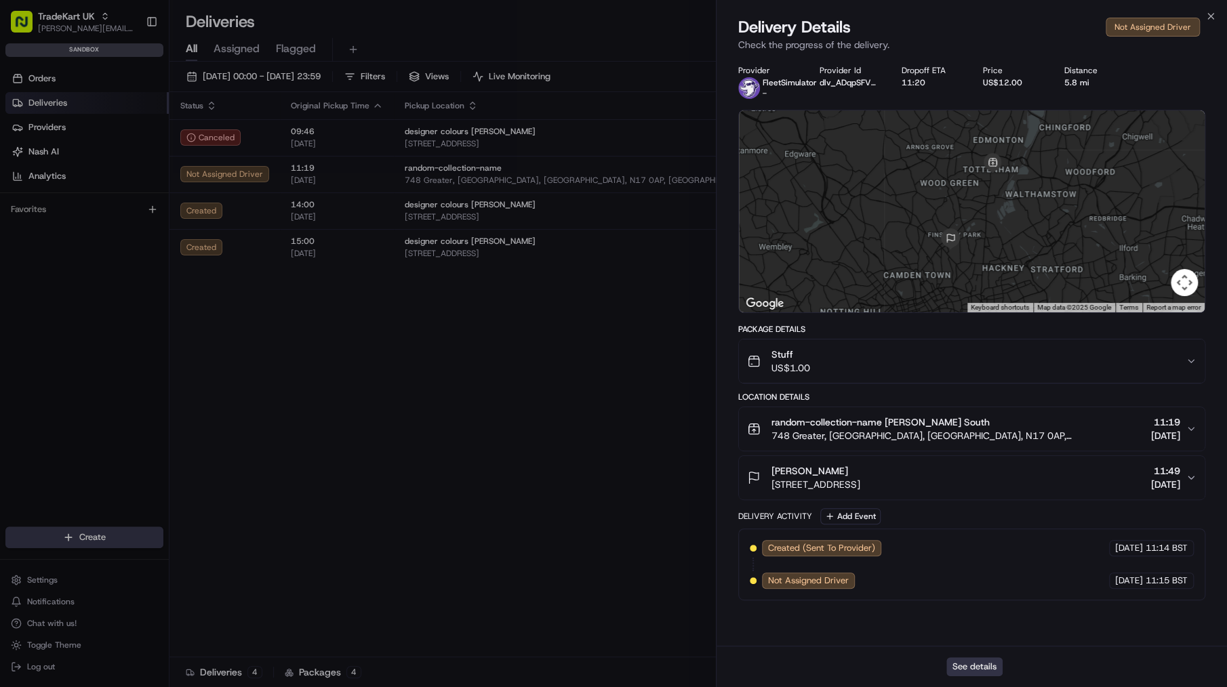
click at [983, 667] on button "See details" at bounding box center [974, 666] width 56 height 19
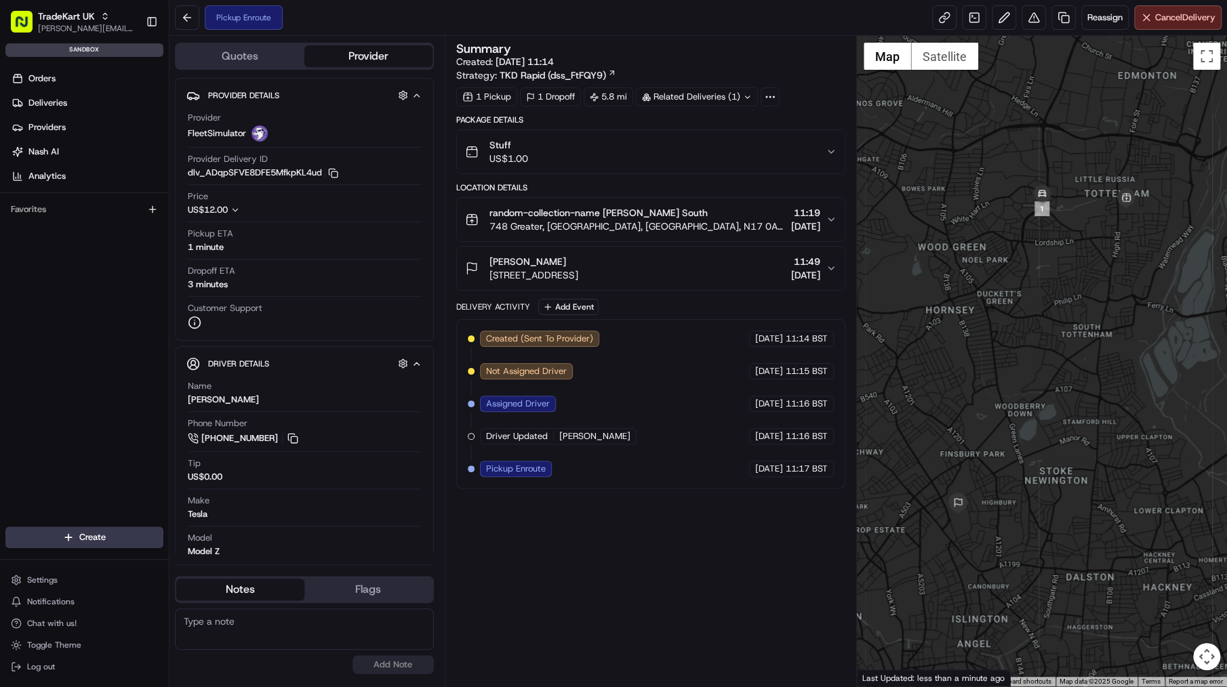
click at [599, 150] on div "Stuff US$1.00" at bounding box center [645, 151] width 361 height 27
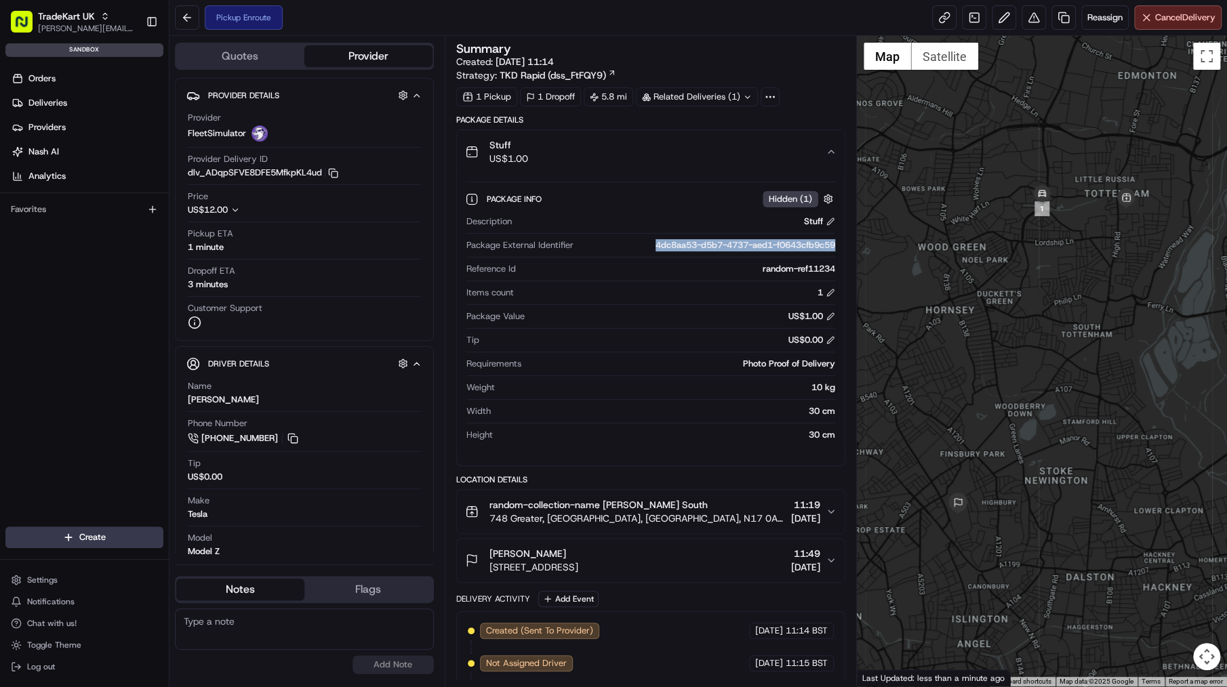
drag, startPoint x: 649, startPoint y: 244, endPoint x: 838, endPoint y: 249, distance: 188.5
click at [838, 249] on div "Package Info Hidden ( 1 ) Description Stuff Package External Identifier 4dc8aa5…" at bounding box center [651, 314] width 388 height 281
copy div "4dc8aa53-d5b7-4737-aed1-f0643cfb9c59"
click at [96, 27] on span "[PERSON_NAME][EMAIL_ADDRESS][PERSON_NAME][DOMAIN_NAME]" at bounding box center [86, 28] width 97 height 11
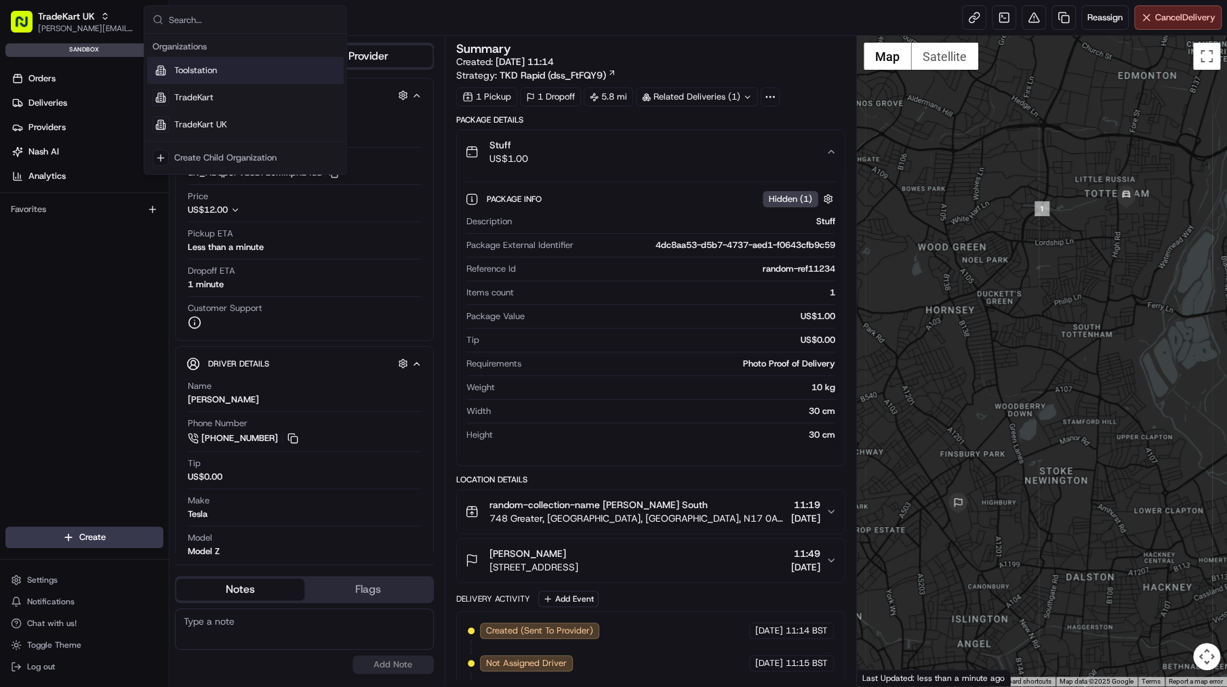
click at [79, 277] on div "Orders Deliveries Providers [PERSON_NAME] Analytics Favorites" at bounding box center [84, 307] width 169 height 491
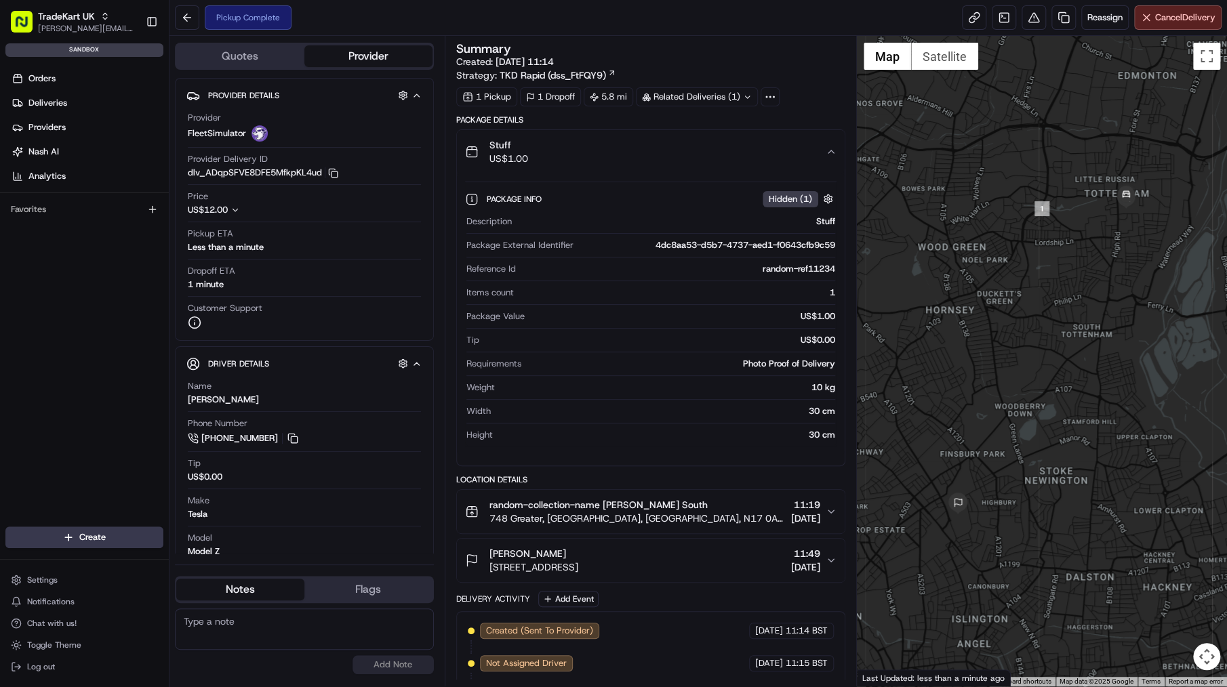
click at [78, 590] on ul "Settings Notifications Chat with us! Toggle Theme Log out" at bounding box center [84, 624] width 158 height 106
click at [79, 584] on button "Settings" at bounding box center [84, 580] width 158 height 19
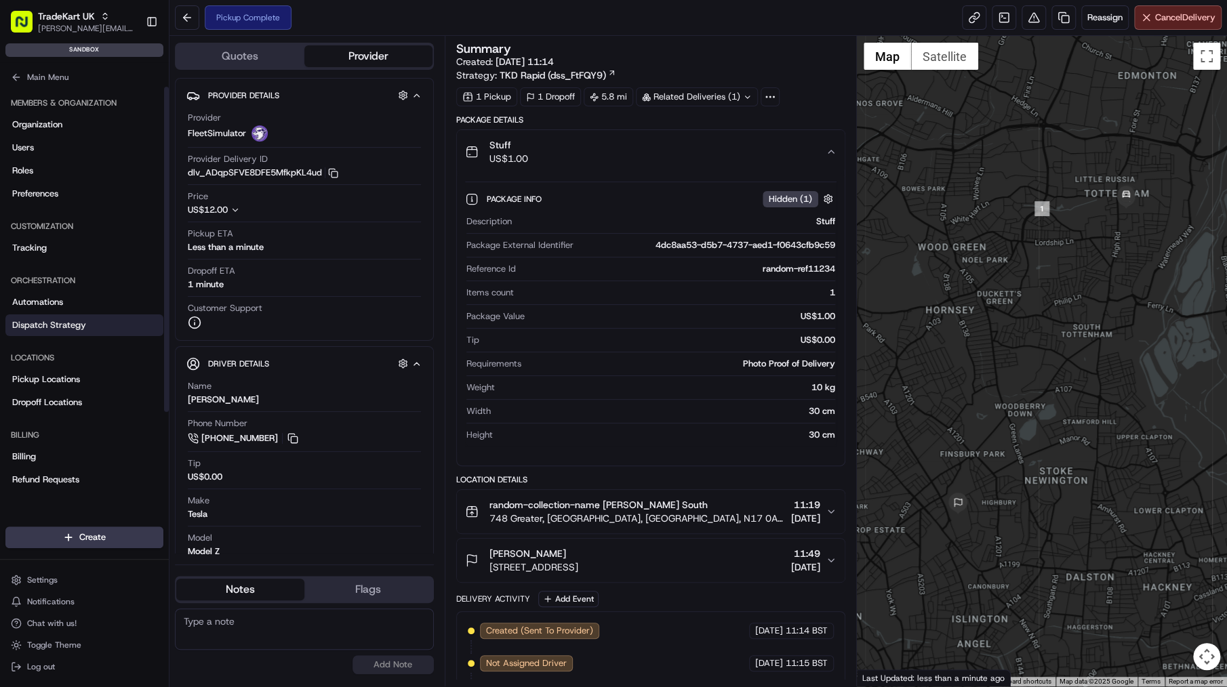
click at [66, 329] on span "Dispatch Strategy" at bounding box center [49, 325] width 74 height 12
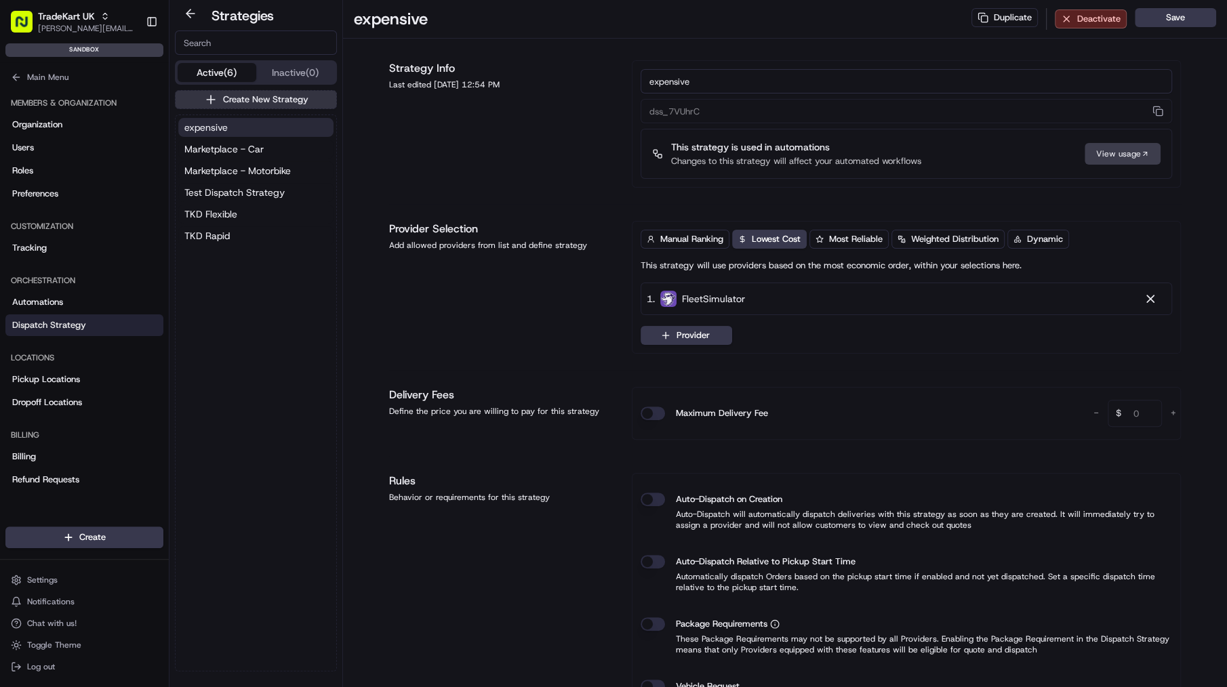
click at [272, 103] on button "Create New Strategy" at bounding box center [256, 99] width 162 height 19
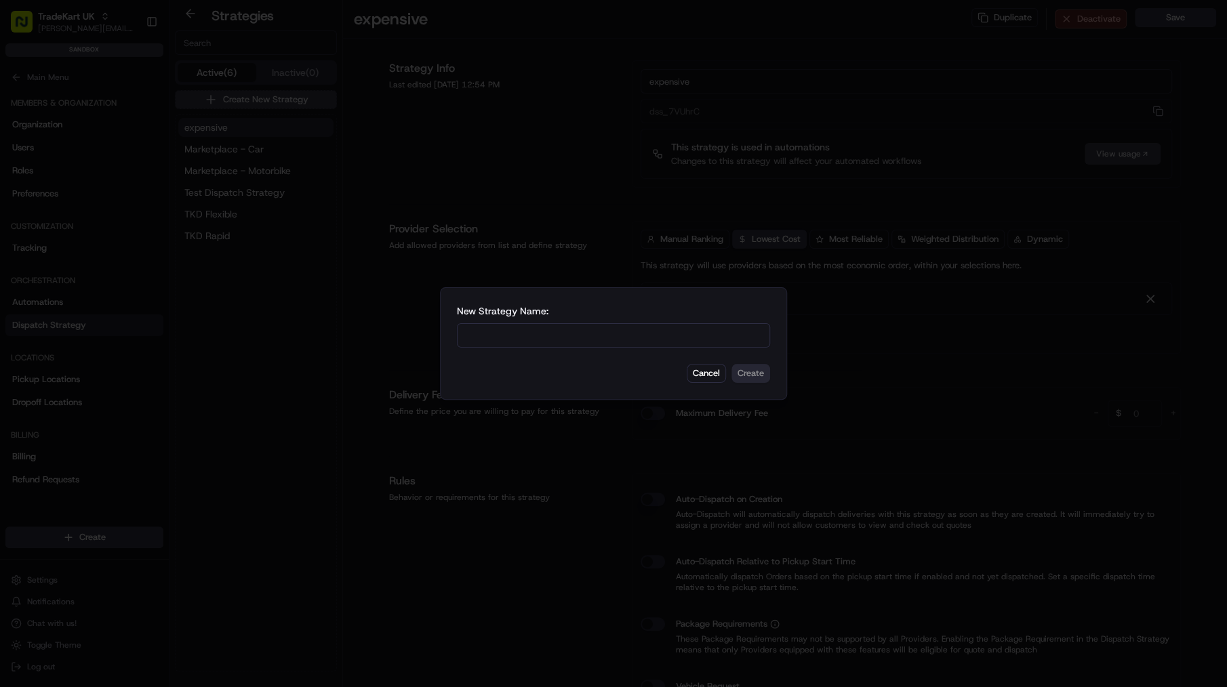
click at [577, 336] on input at bounding box center [613, 335] width 313 height 24
click at [477, 337] on input at bounding box center [613, 335] width 313 height 24
type input "H&C TEST1"
click at [737, 380] on button "Create" at bounding box center [750, 373] width 39 height 19
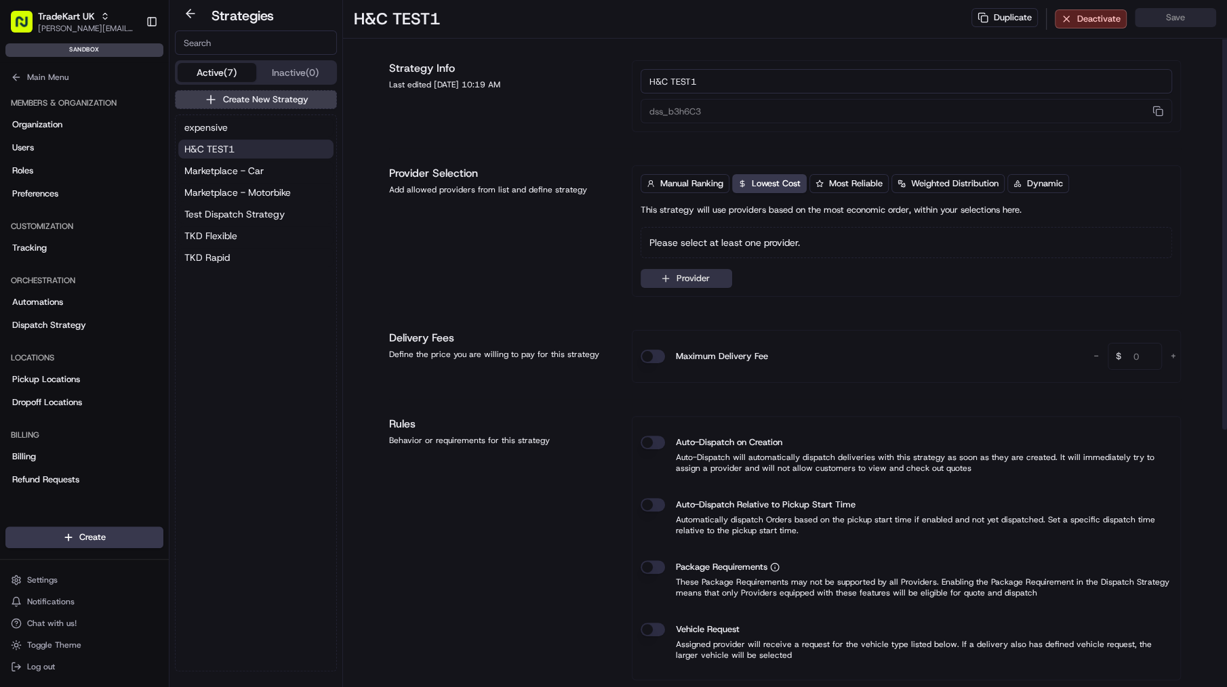
click at [699, 270] on button "Provider" at bounding box center [685, 278] width 91 height 19
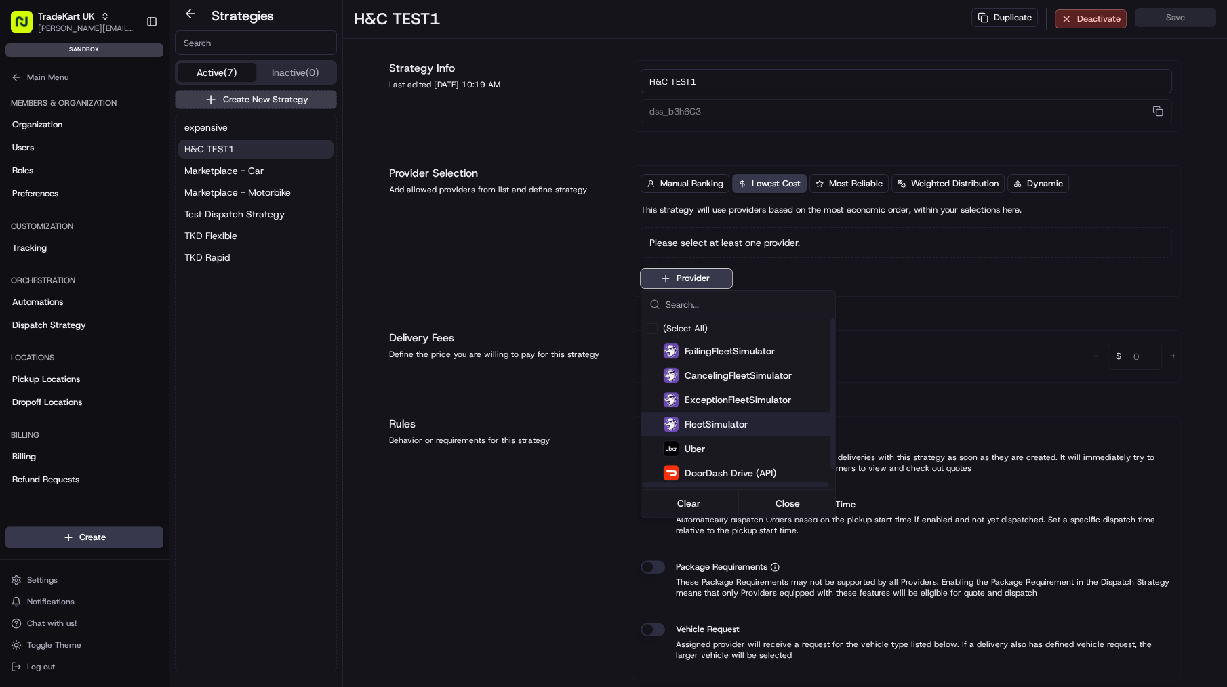
click at [739, 428] on span "FleetSimulator" at bounding box center [716, 424] width 63 height 14
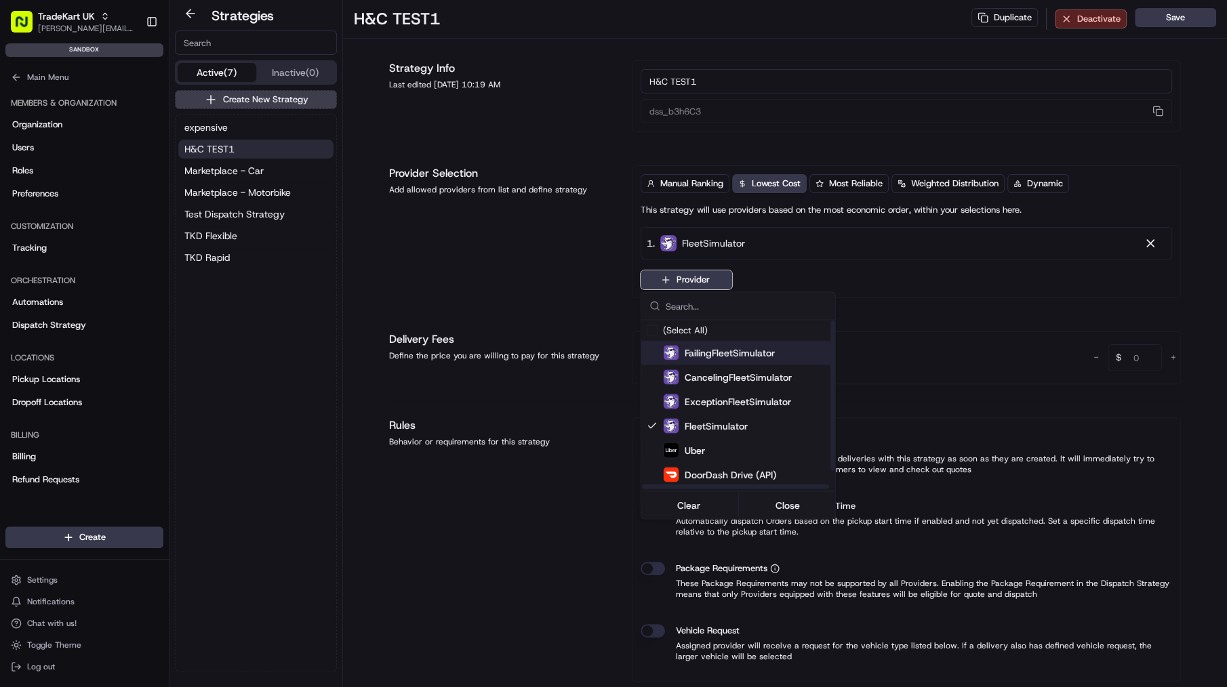
click at [556, 274] on html "TradeKart UK [PERSON_NAME][EMAIL_ADDRESS][PERSON_NAME][DOMAIN_NAME] Toggle Side…" at bounding box center [613, 343] width 1227 height 687
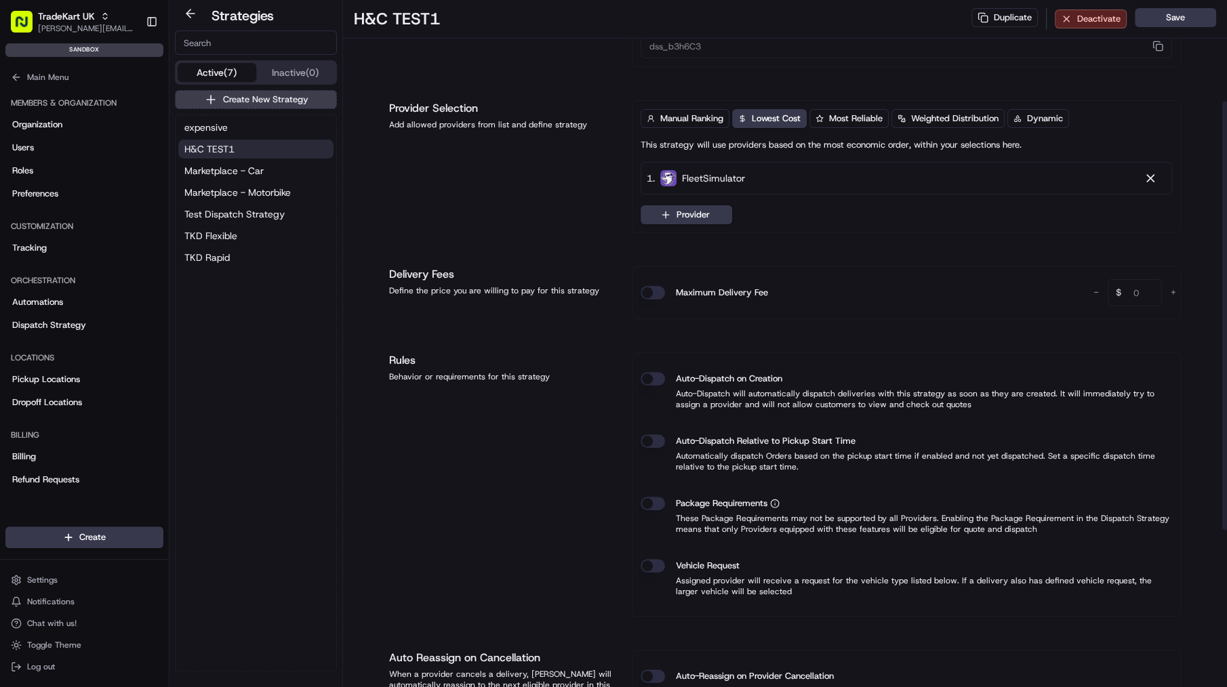
scroll to position [163, 0]
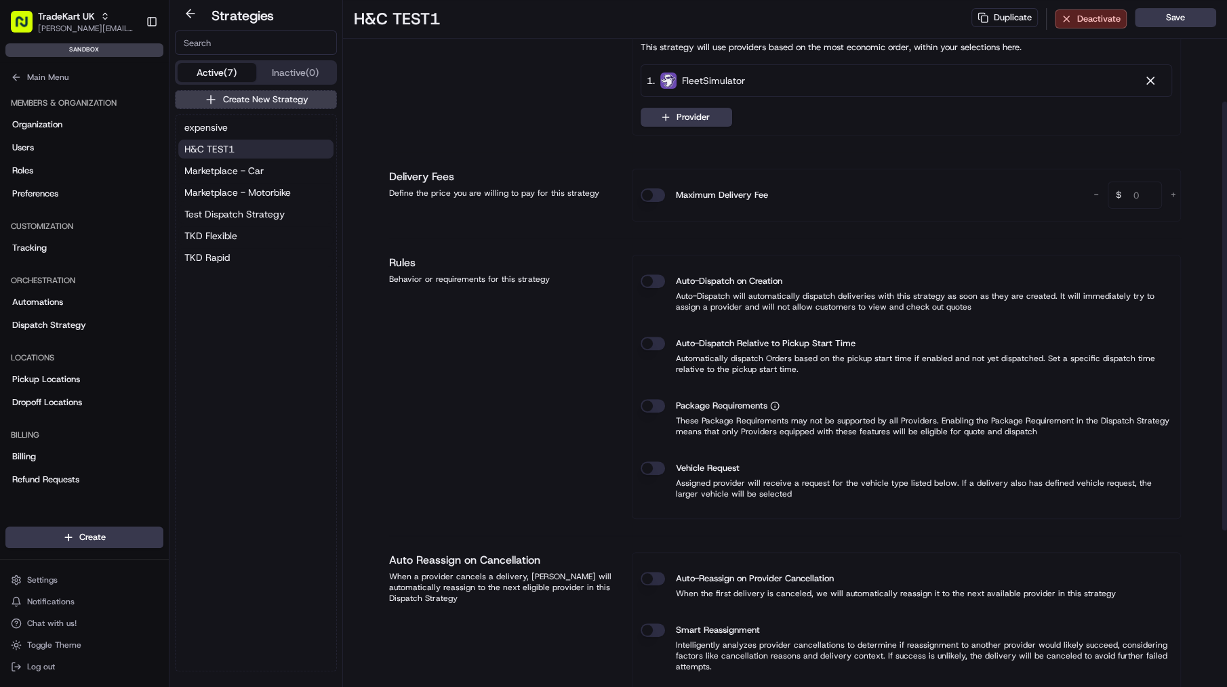
click at [649, 412] on div "Package Requirements These Package Requirements may not be supported by all Pro…" at bounding box center [905, 418] width 531 height 60
click at [651, 410] on button "Package Requirements" at bounding box center [652, 406] width 24 height 14
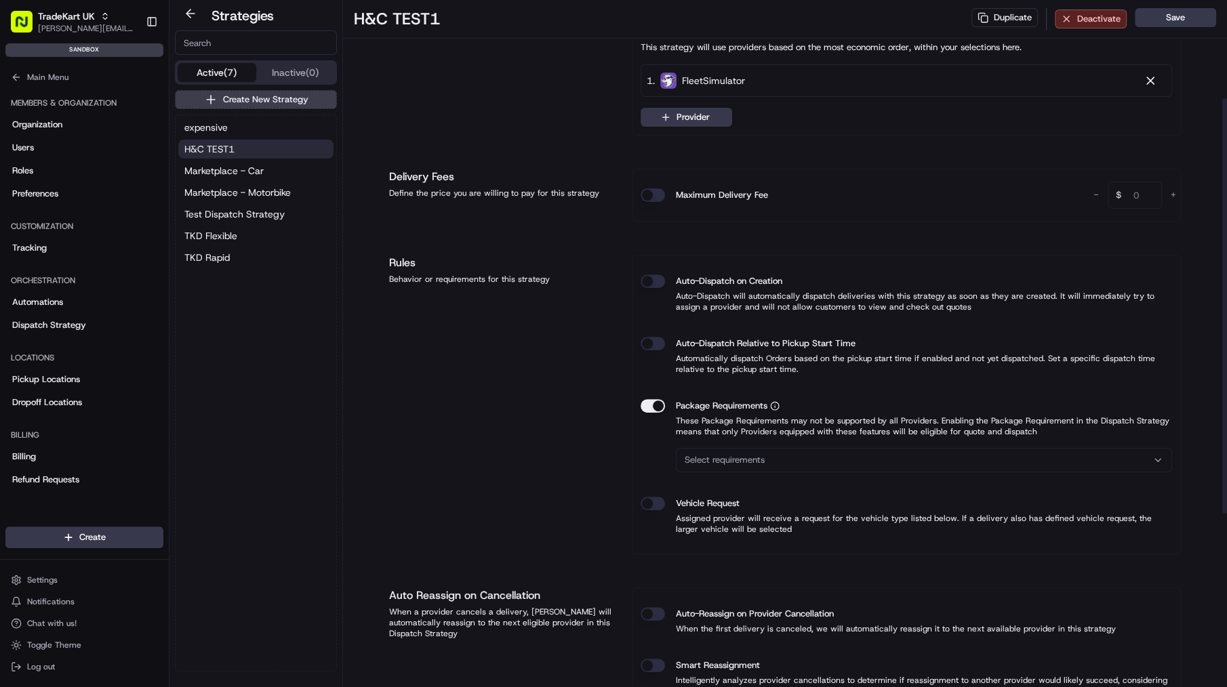
click at [727, 456] on span "Select requirements" at bounding box center [725, 460] width 80 height 12
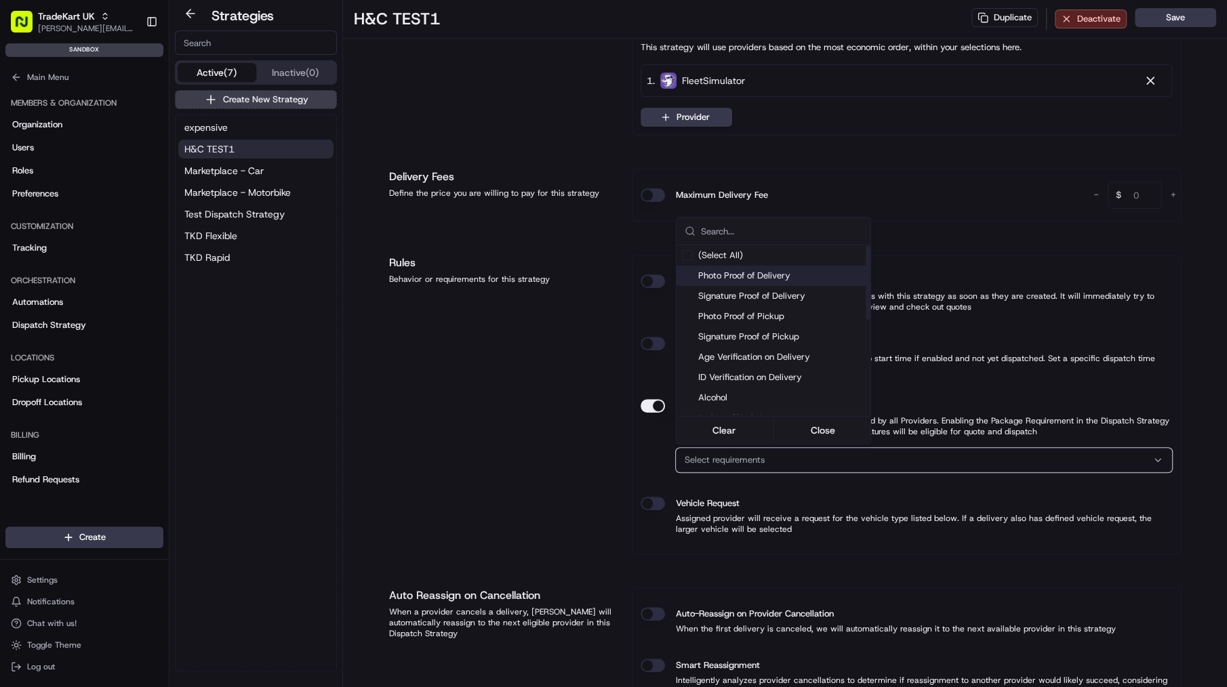
click at [740, 279] on span "Photo Proof of Delivery" at bounding box center [781, 276] width 167 height 12
click at [527, 392] on html "TradeKart UK [PERSON_NAME][EMAIL_ADDRESS][PERSON_NAME][DOMAIN_NAME] Toggle Side…" at bounding box center [613, 343] width 1227 height 687
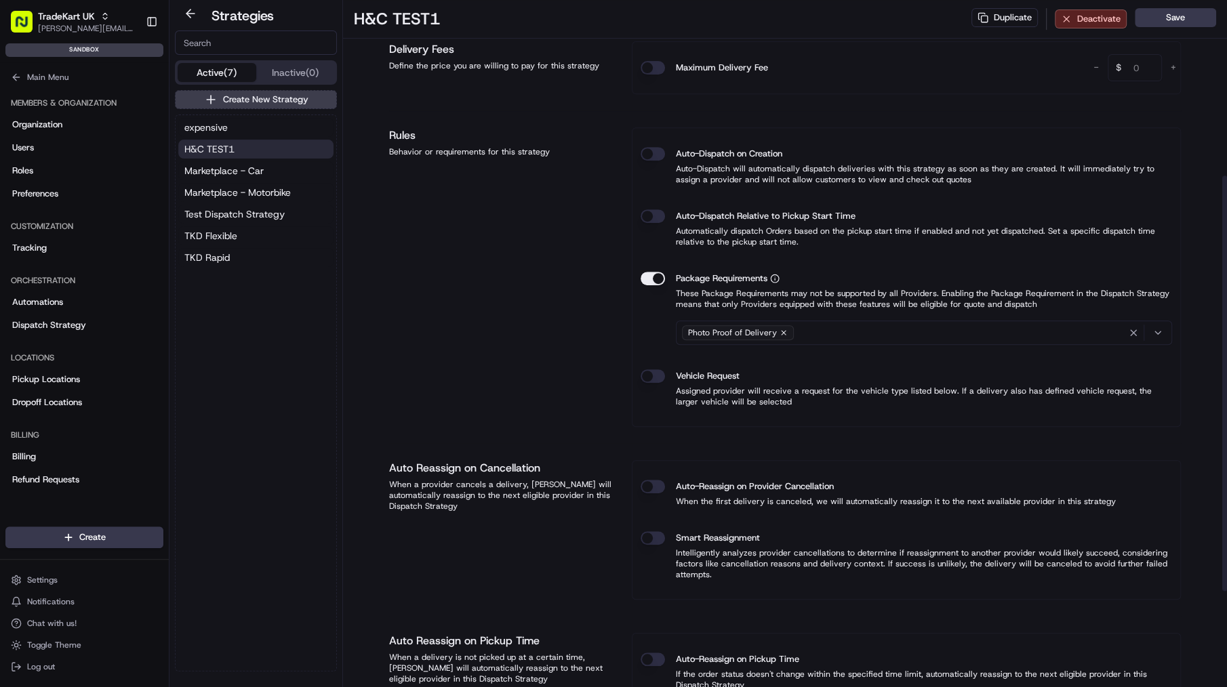
scroll to position [449, 0]
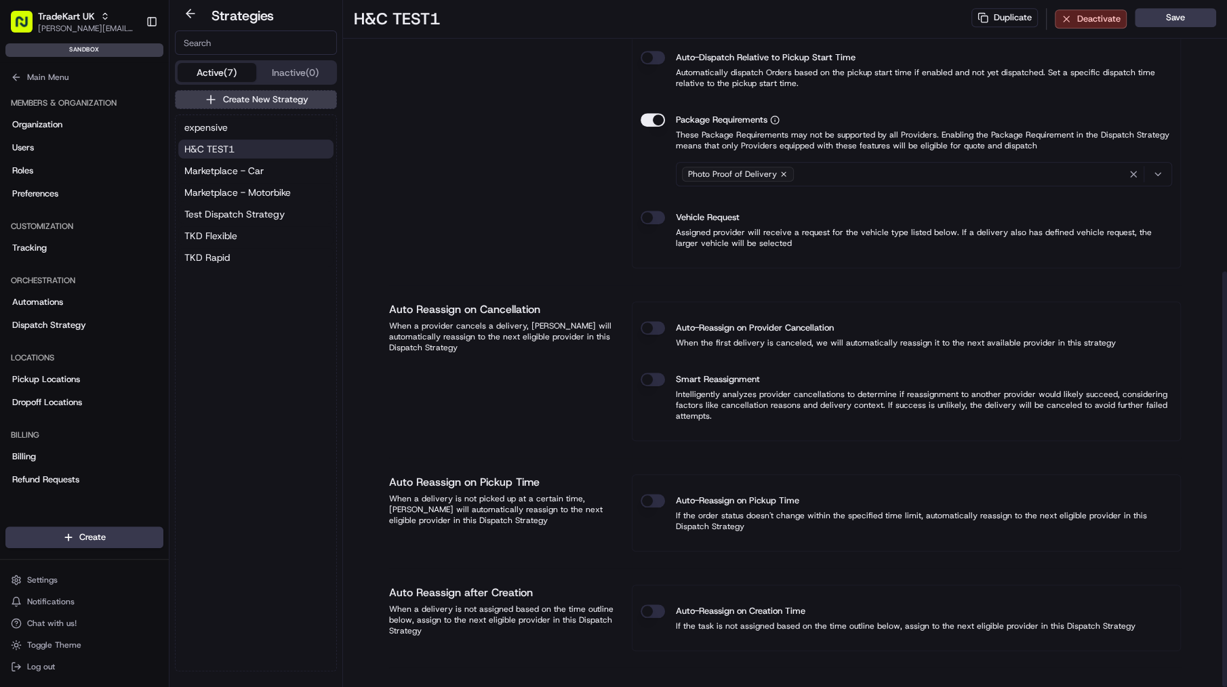
click at [654, 323] on button "Auto-Reassign on Provider Cancellation" at bounding box center [652, 328] width 24 height 14
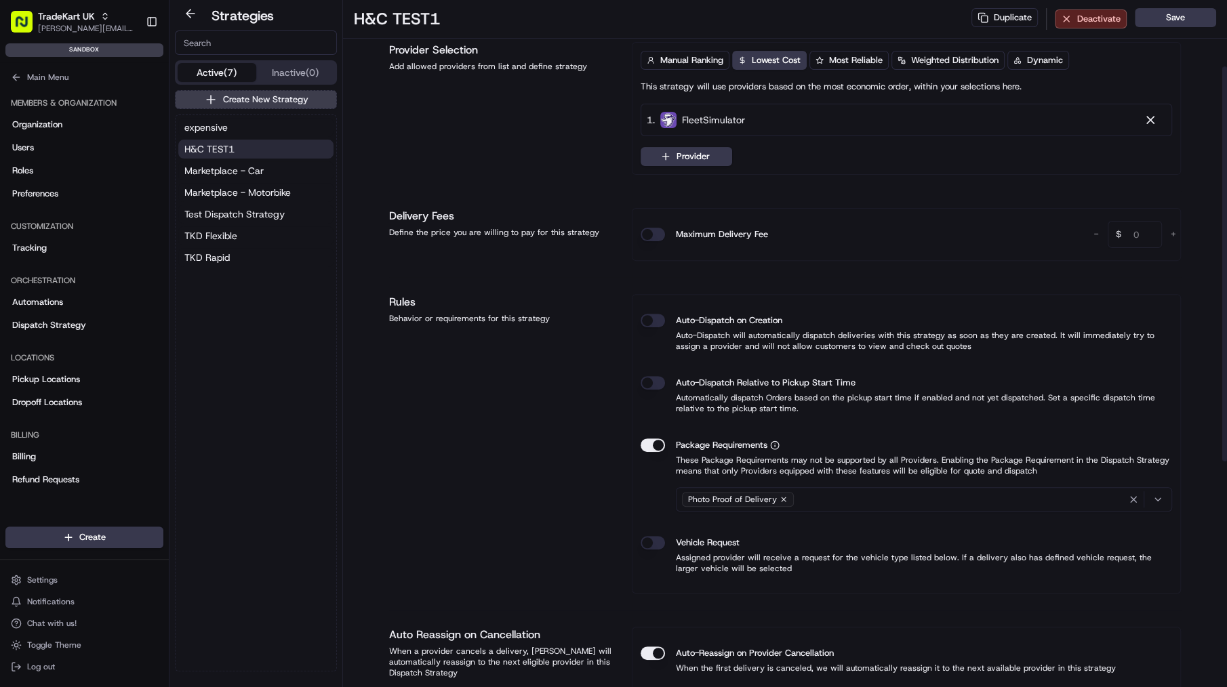
scroll to position [0, 0]
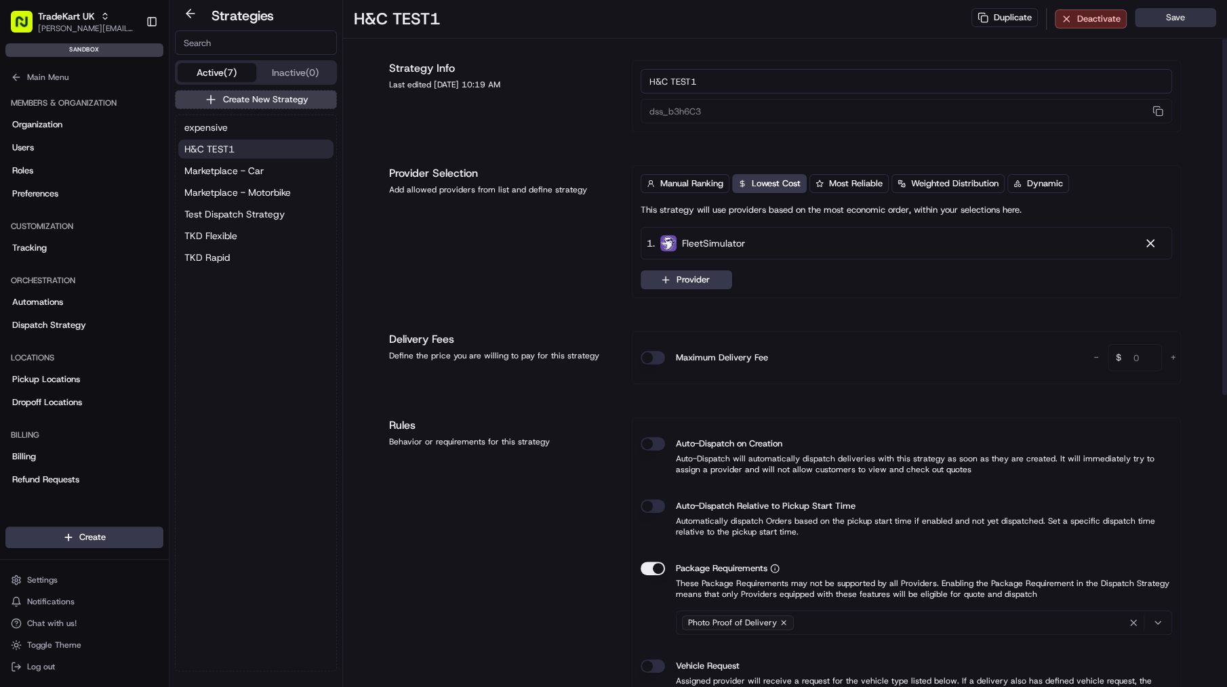
click at [1184, 18] on button "Save" at bounding box center [1175, 17] width 81 height 19
click at [1166, 112] on button "button" at bounding box center [1158, 111] width 18 height 16
drag, startPoint x: 752, startPoint y: 87, endPoint x: 765, endPoint y: 87, distance: 12.2
click at [752, 87] on input "H&C TEST1" at bounding box center [905, 81] width 531 height 24
click at [1198, 12] on button "Save" at bounding box center [1175, 17] width 81 height 19
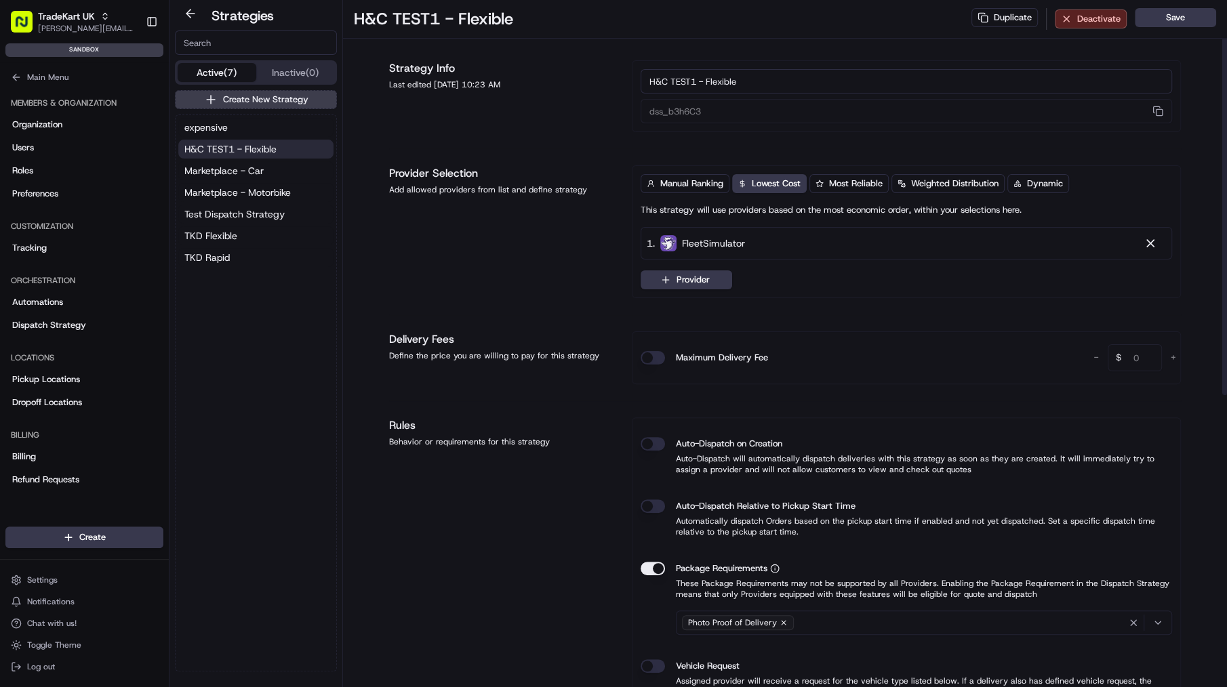
click at [652, 82] on input "H&C TEST1 - Flexible" at bounding box center [905, 81] width 531 height 24
type input "Pro - H&C TEST1 - Flexible"
click at [1182, 22] on button "Save" at bounding box center [1175, 17] width 81 height 19
